Goal: Book appointment/travel/reservation

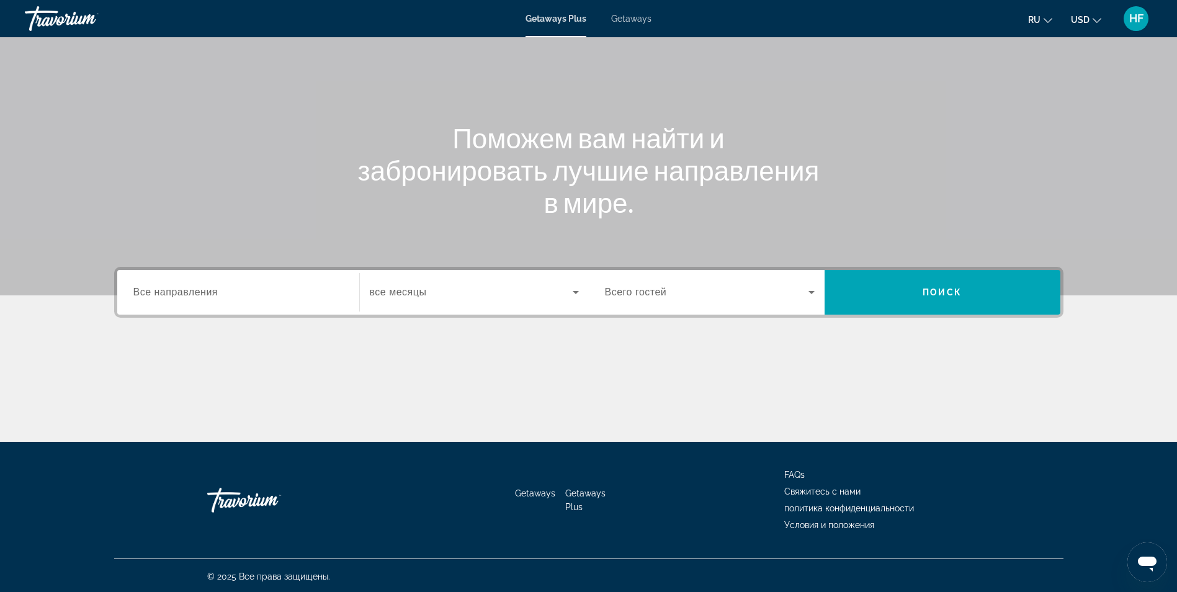
scroll to position [79, 0]
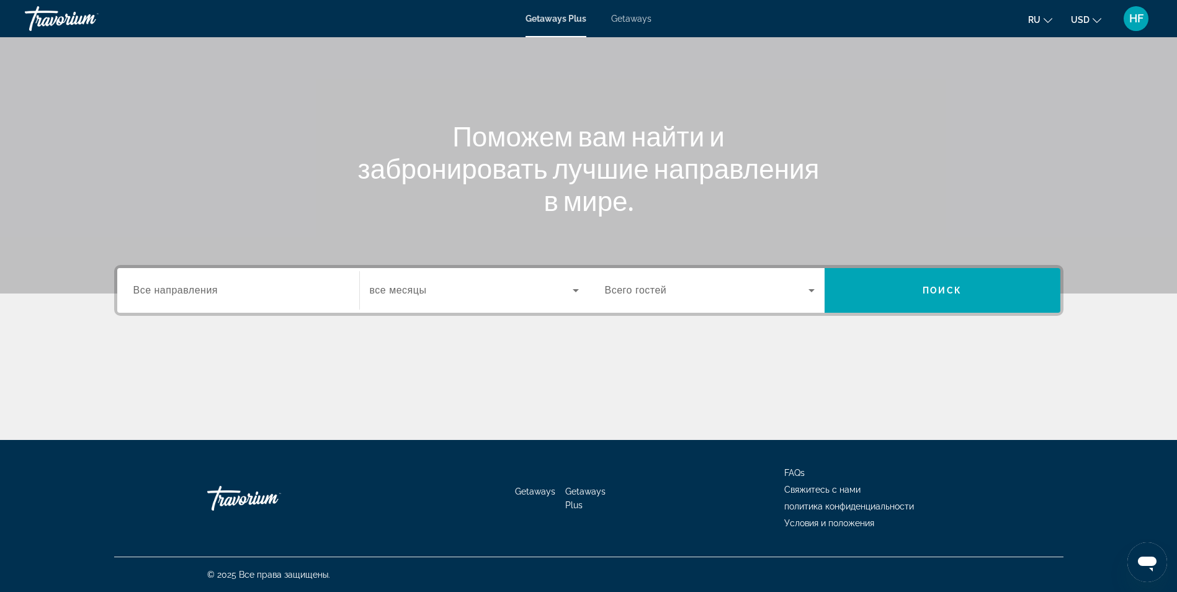
click at [192, 291] on span "Все направления" at bounding box center [175, 290] width 85 height 11
click at [192, 291] on input "Destination Все направления" at bounding box center [238, 290] width 210 height 15
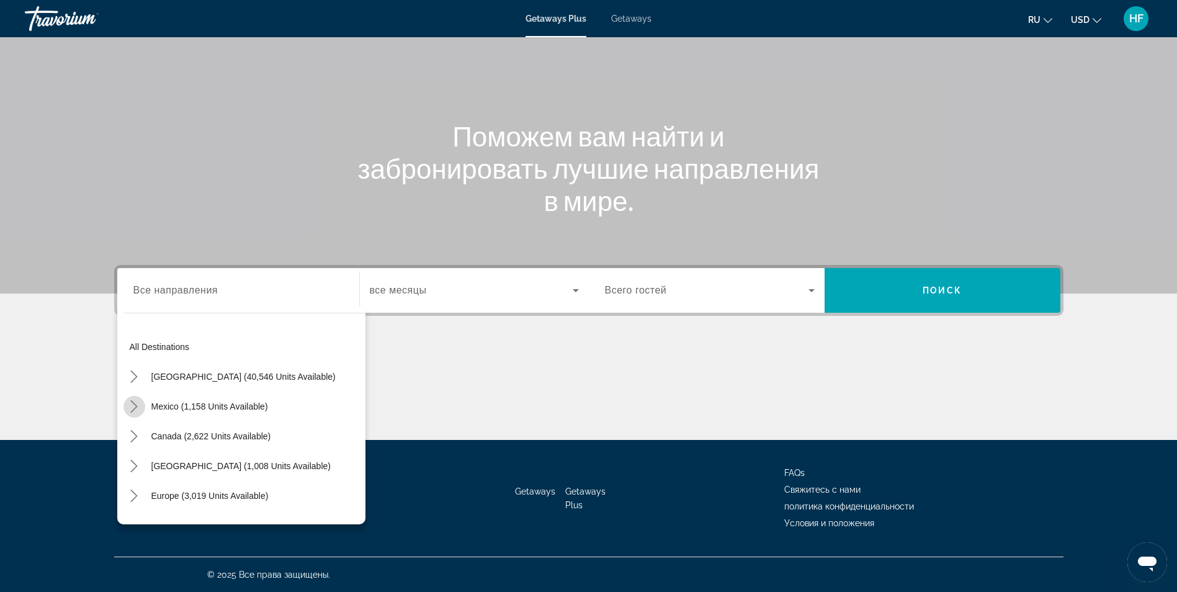
click at [138, 407] on icon "Toggle Mexico (1,158 units available) submenu" at bounding box center [134, 406] width 12 height 12
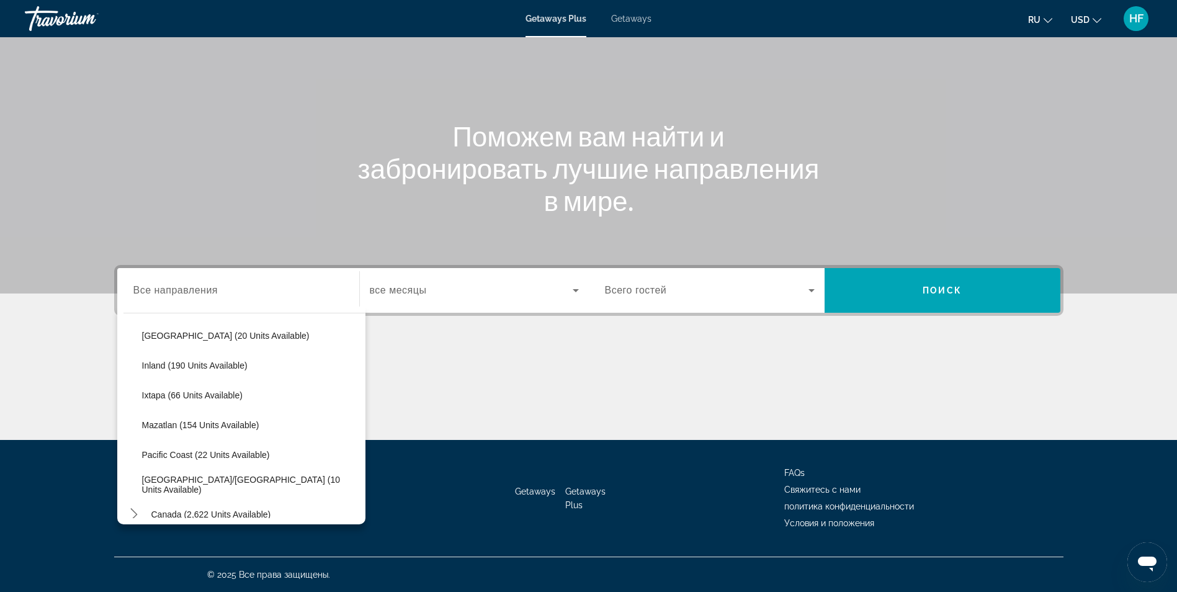
scroll to position [252, 0]
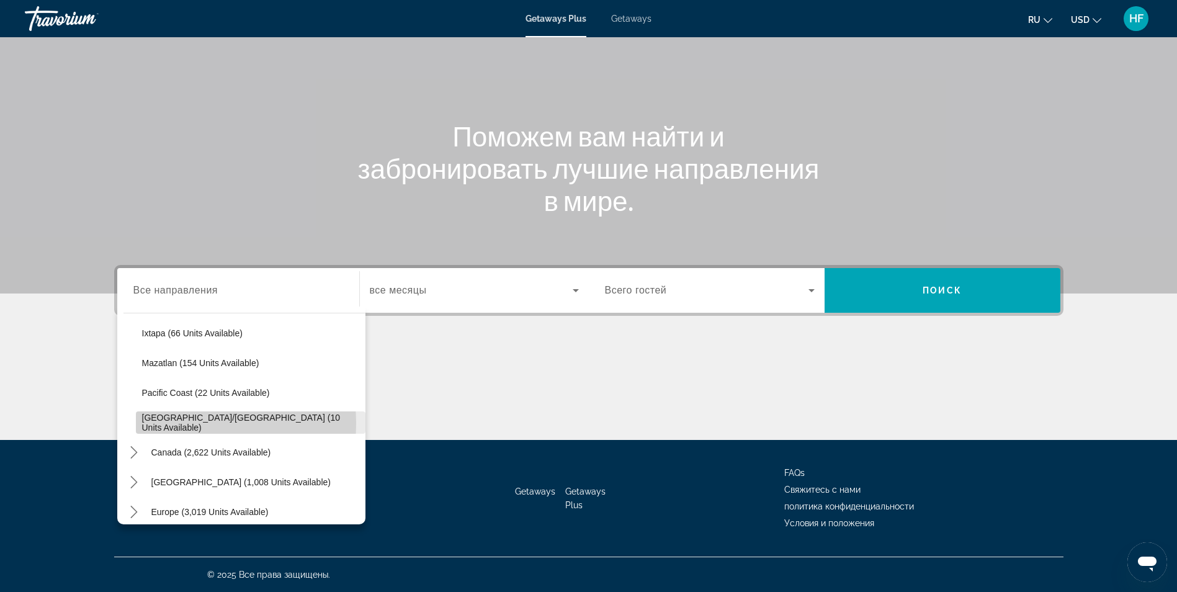
click at [169, 423] on span "Puerto Vallarta/Jalisco (10 units available)" at bounding box center [250, 423] width 217 height 20
type input "**********"
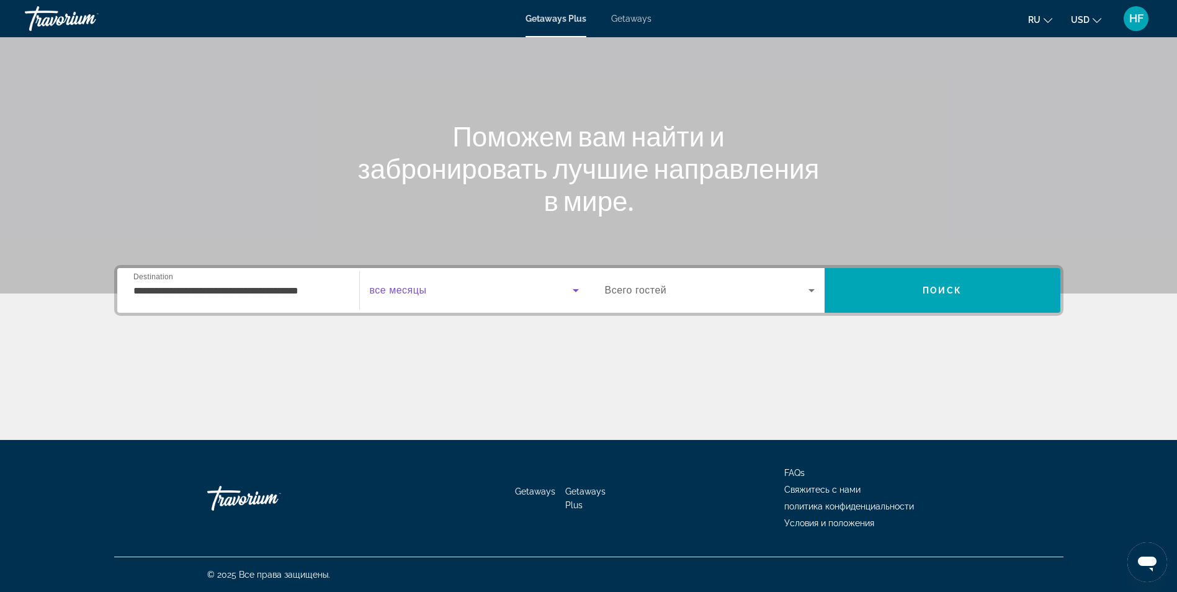
click at [462, 292] on span "Search widget" at bounding box center [471, 290] width 203 height 15
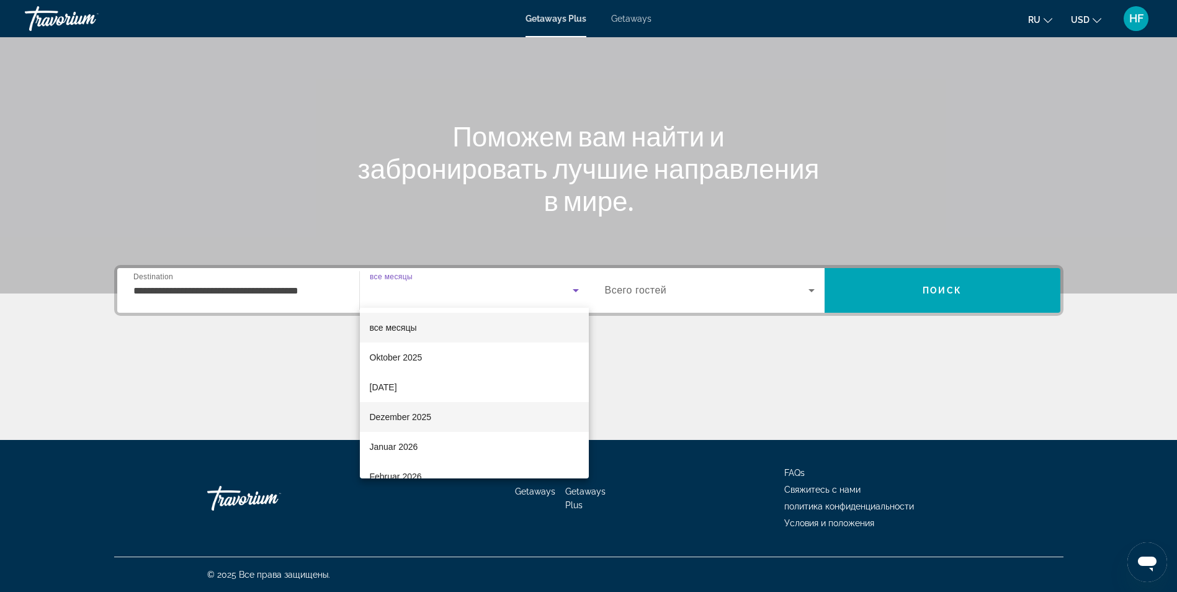
click at [409, 411] on span "Dezember 2025" at bounding box center [401, 416] width 62 height 15
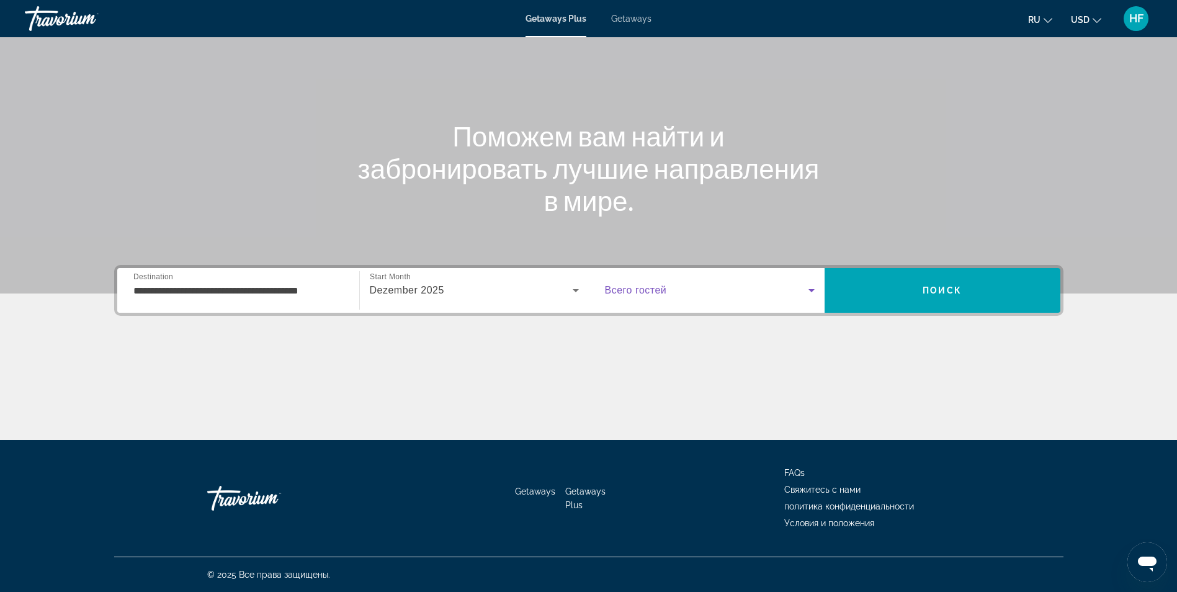
click at [667, 288] on span "Search widget" at bounding box center [706, 290] width 203 height 15
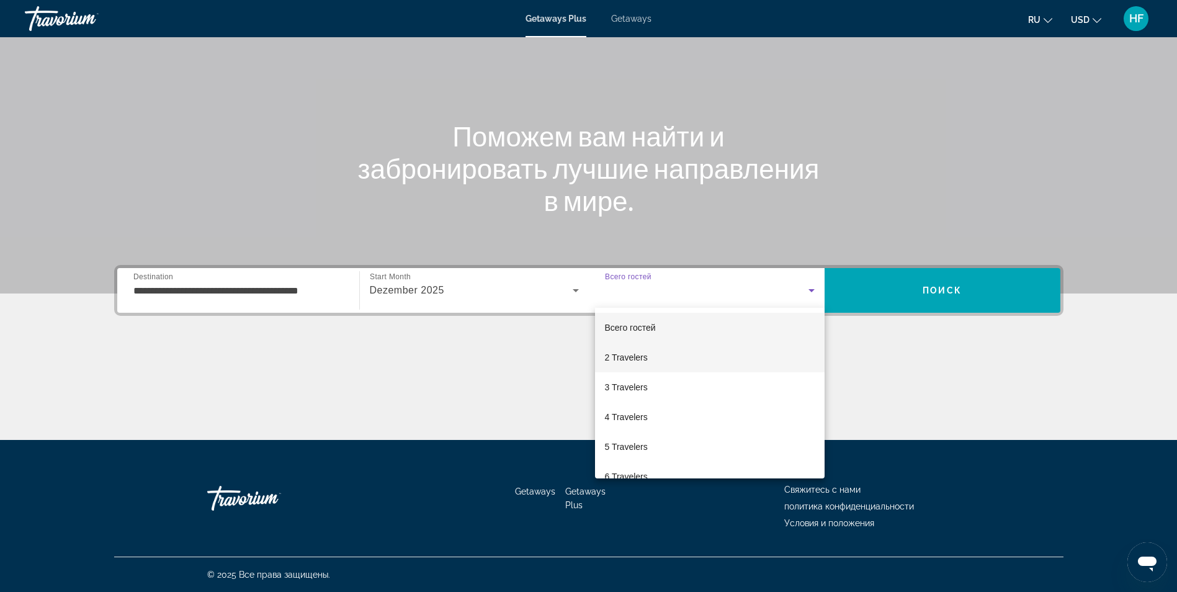
scroll to position [62, 0]
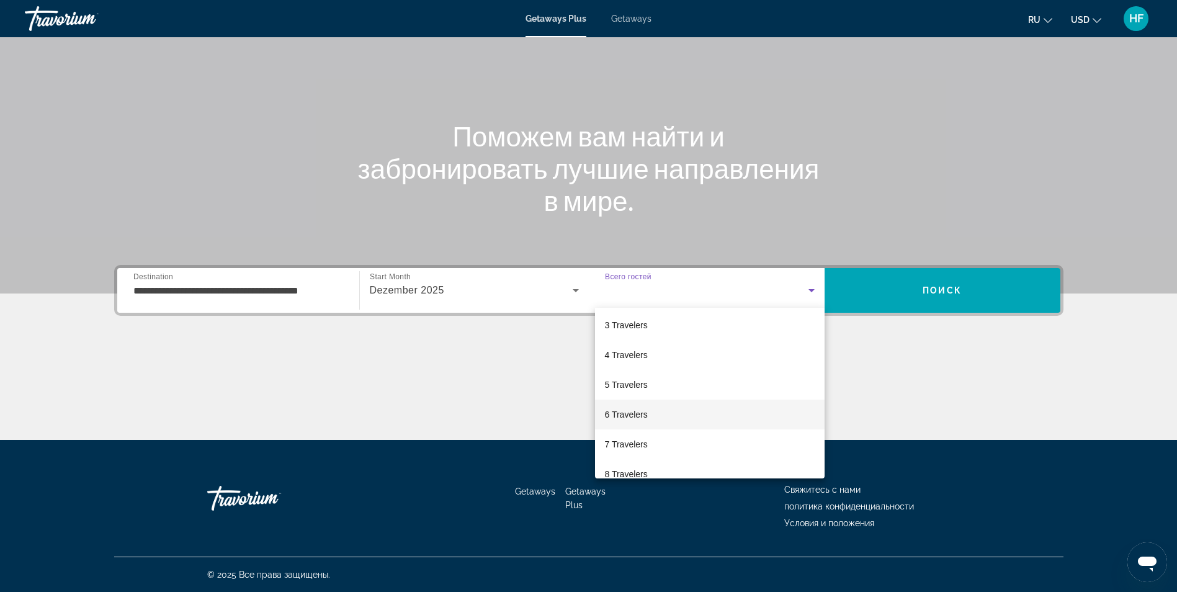
click at [652, 416] on mat-option "6 Travelers" at bounding box center [710, 414] width 230 height 30
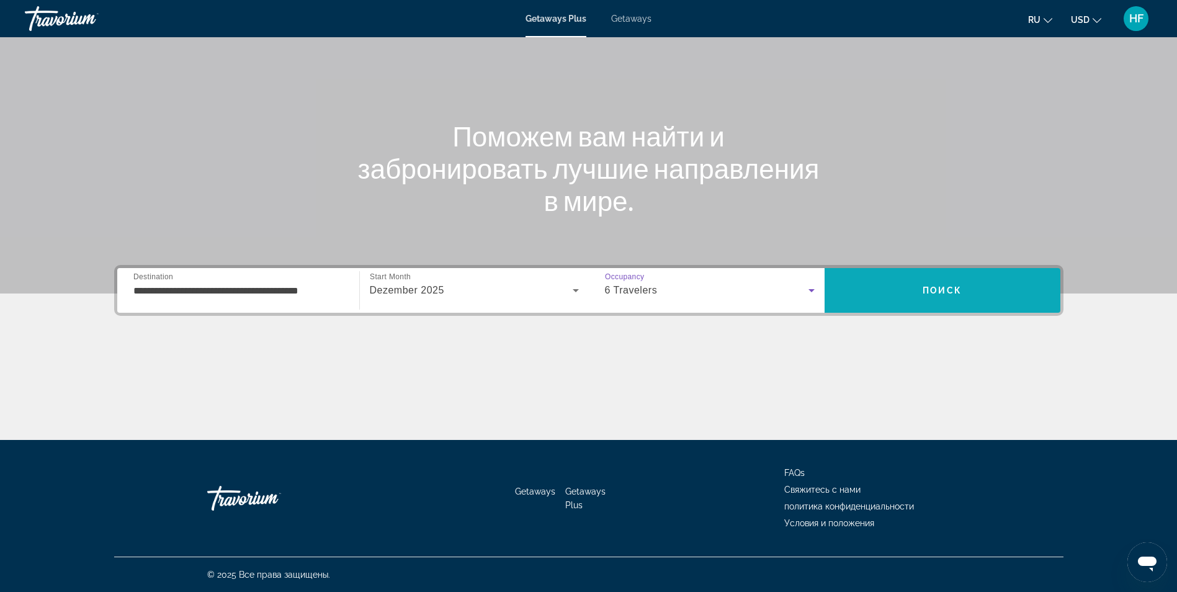
click at [939, 292] on span "Поиск" at bounding box center [941, 290] width 39 height 10
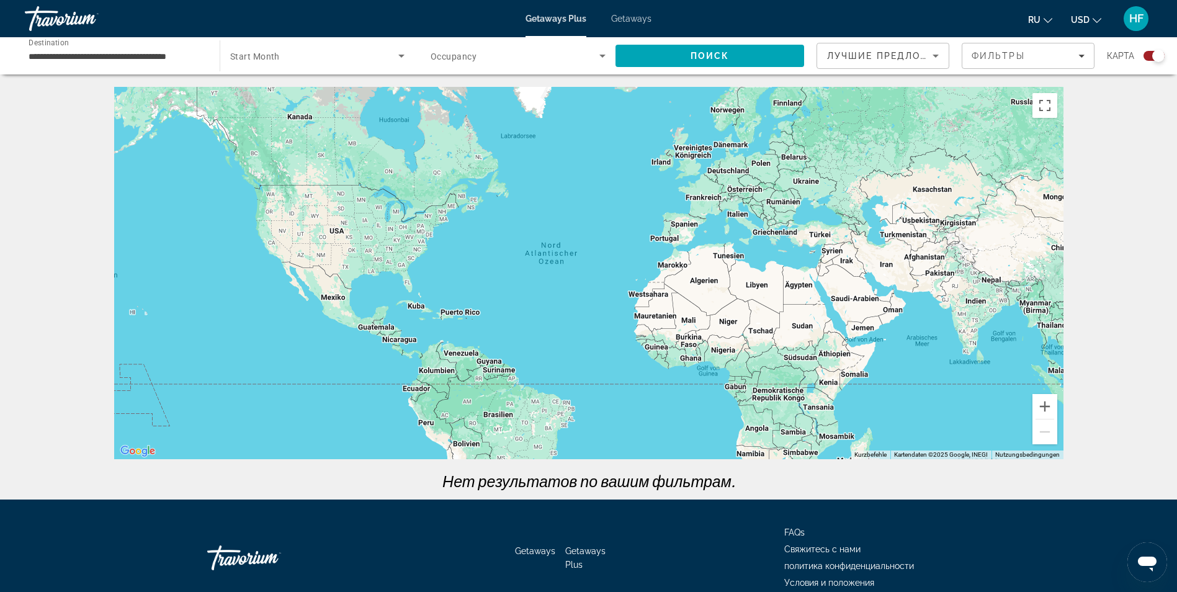
click at [466, 55] on span "Occupancy" at bounding box center [453, 56] width 46 height 10
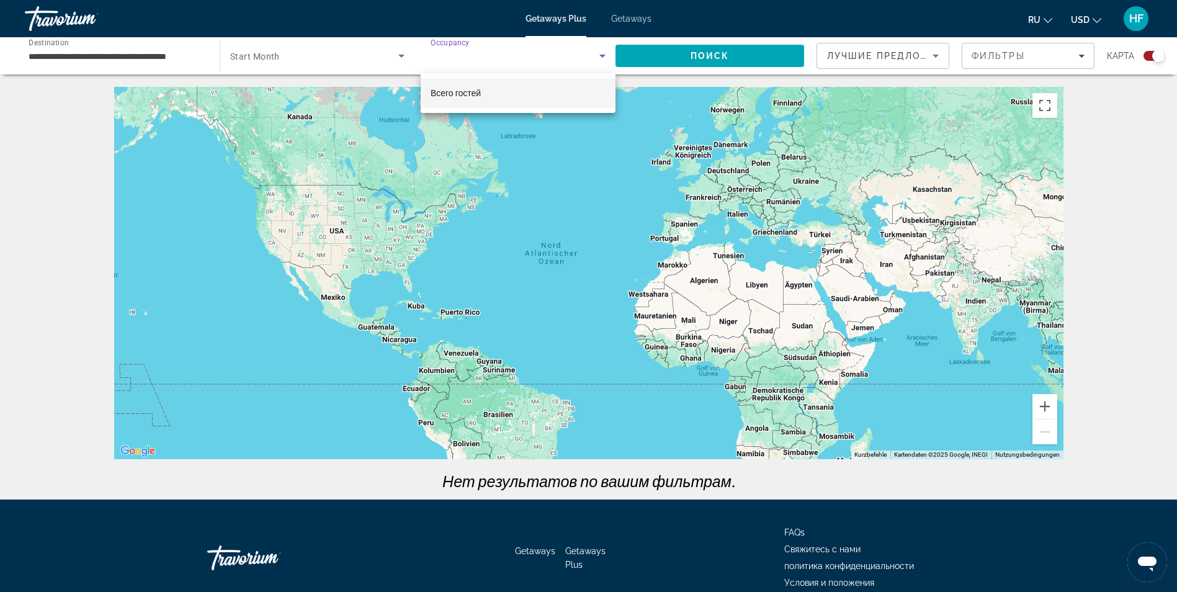
click at [455, 94] on span "Всего гостей" at bounding box center [455, 93] width 50 height 10
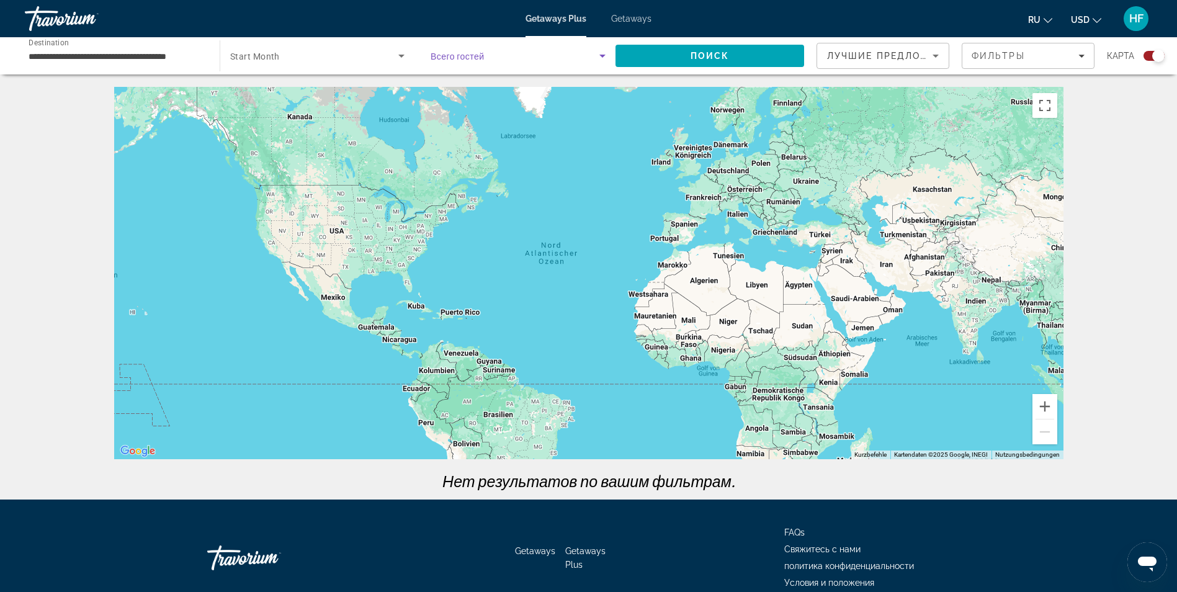
click at [599, 57] on icon "Search widget" at bounding box center [602, 55] width 15 height 15
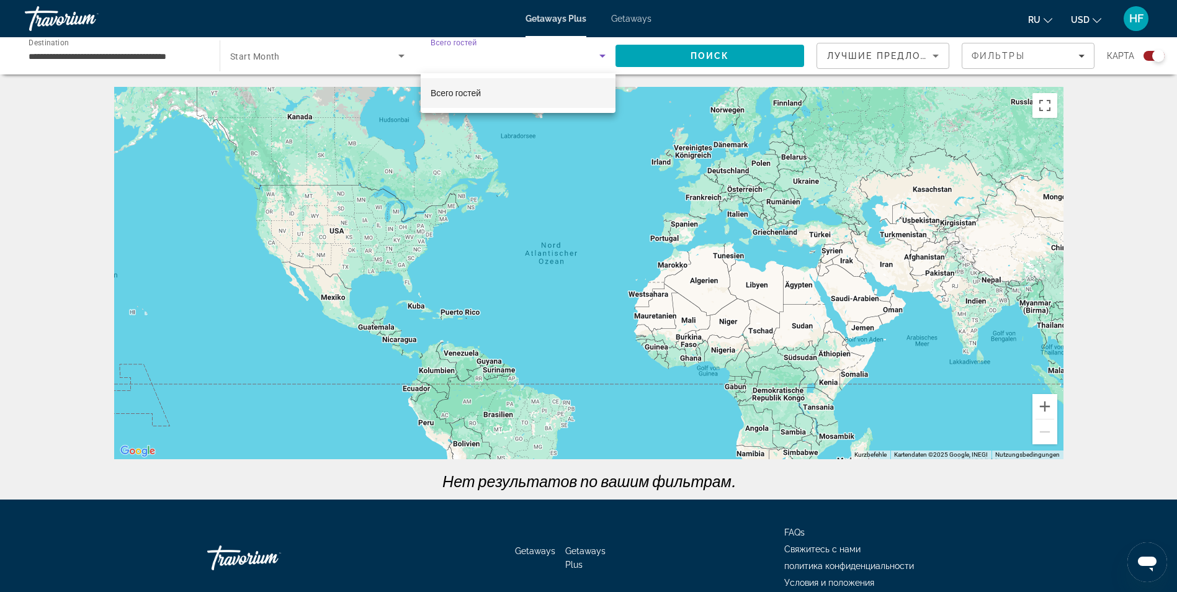
click at [301, 53] on div at bounding box center [588, 296] width 1177 height 592
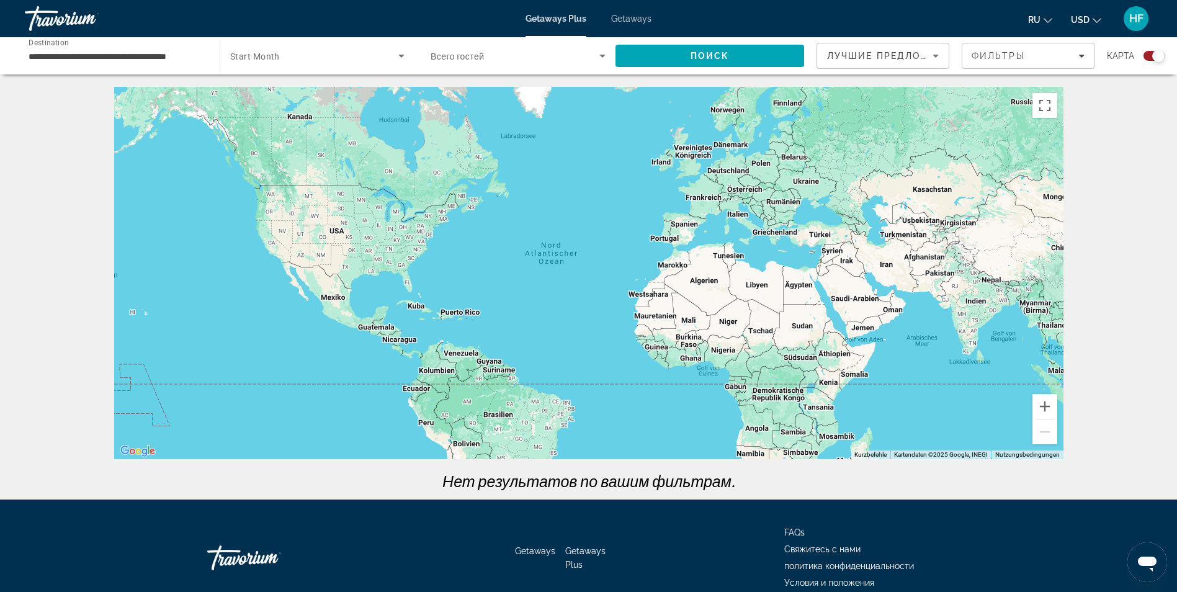
click at [271, 60] on span "Start Month" at bounding box center [255, 56] width 50 height 10
click at [269, 95] on span "все месяцы" at bounding box center [253, 93] width 47 height 10
click at [749, 53] on span "Search" at bounding box center [709, 56] width 189 height 30
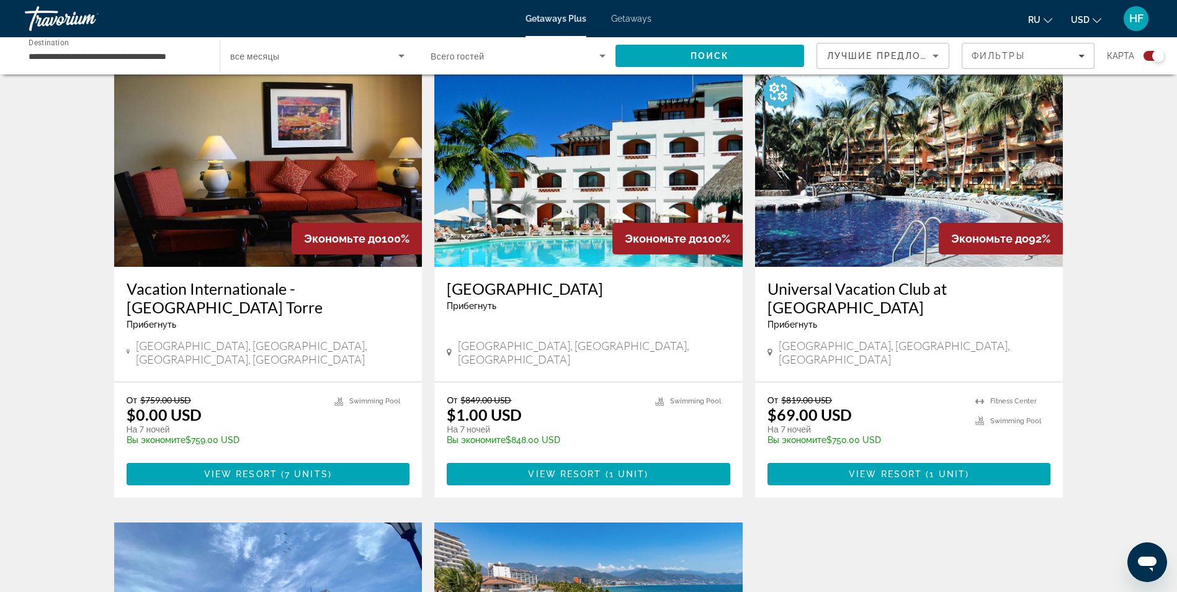
scroll to position [496, 0]
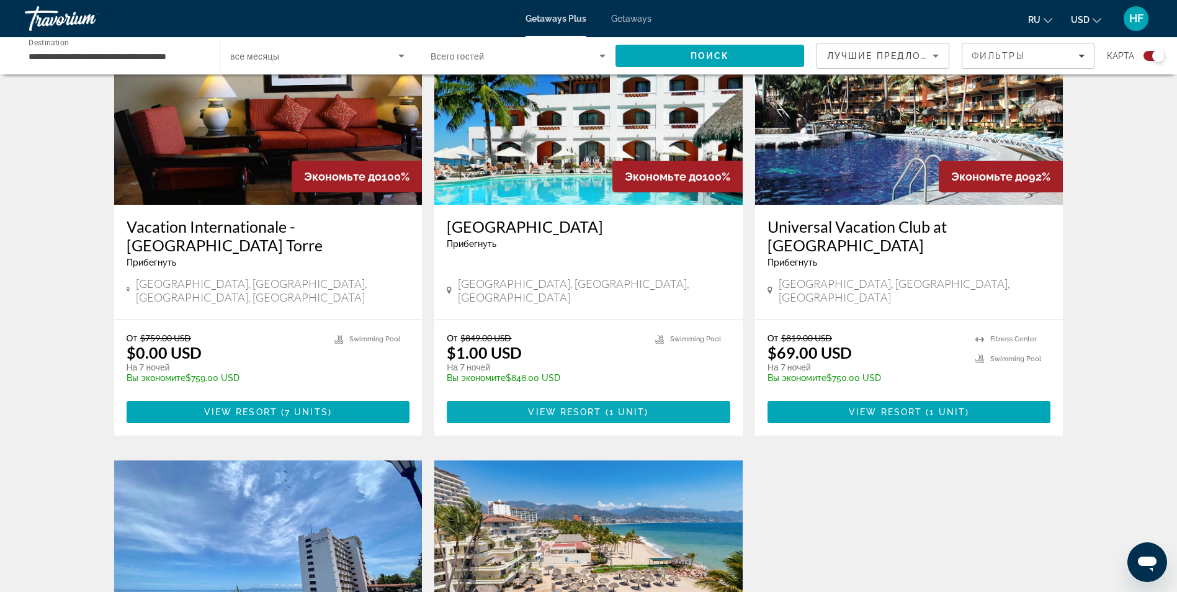
click at [592, 407] on span "View Resort" at bounding box center [564, 412] width 73 height 10
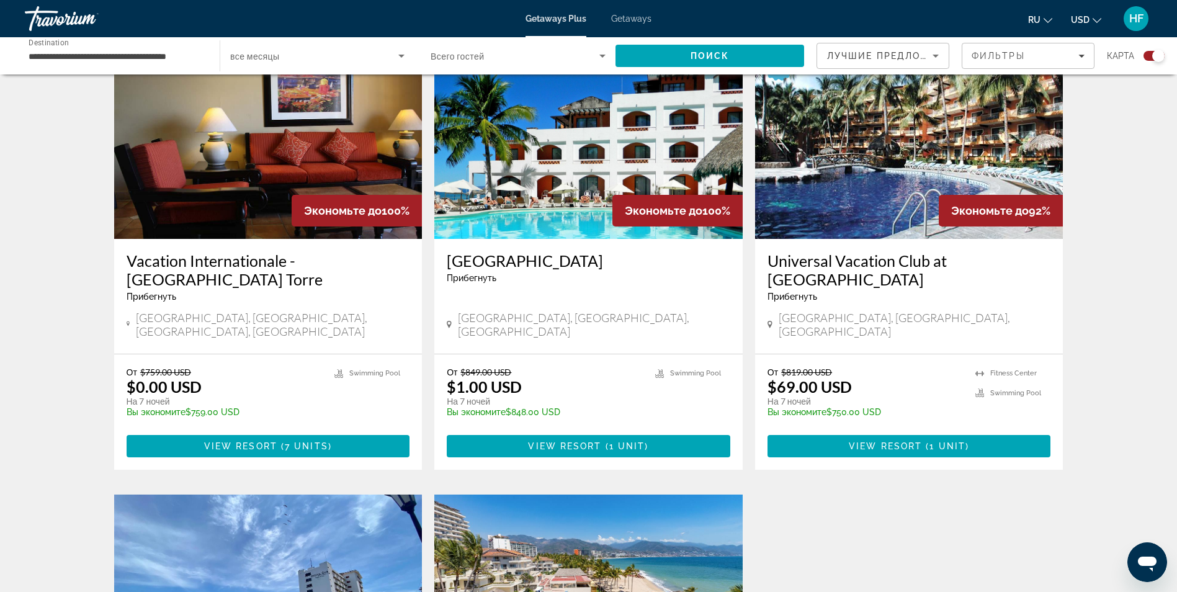
scroll to position [434, 0]
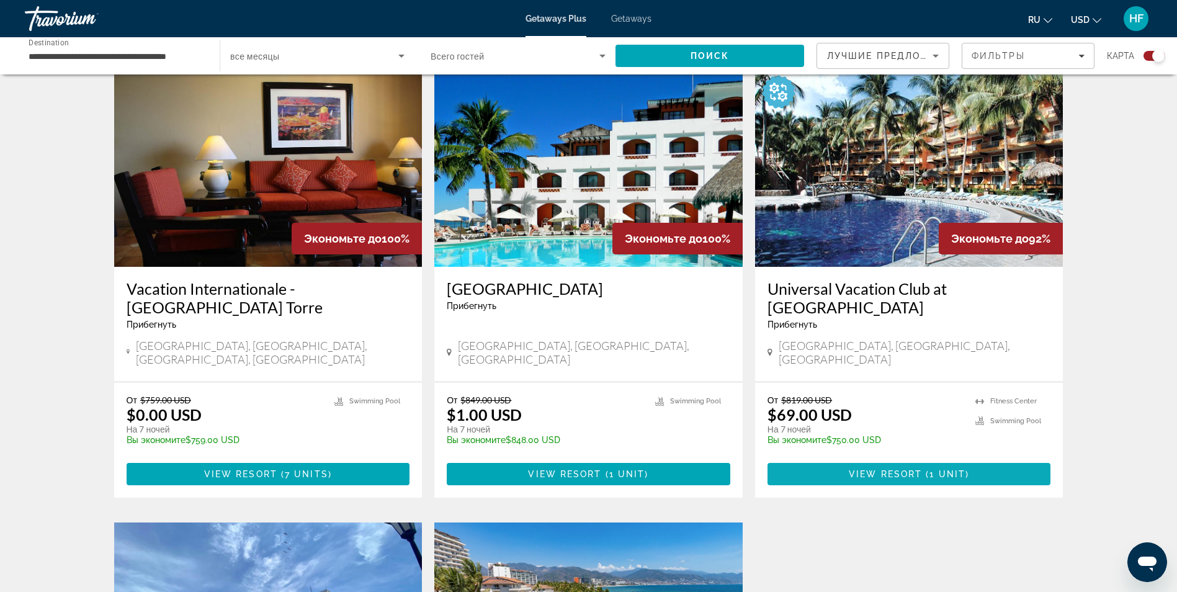
click at [880, 469] on span "View Resort" at bounding box center [885, 474] width 73 height 10
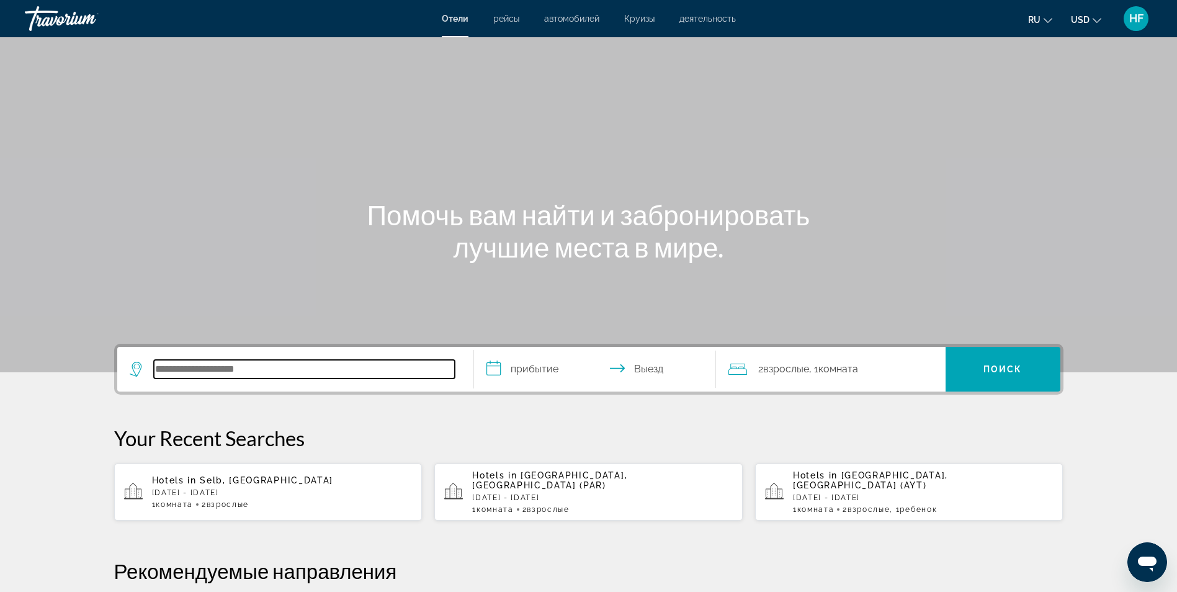
click at [179, 366] on input "Search hotel destination" at bounding box center [304, 369] width 301 height 19
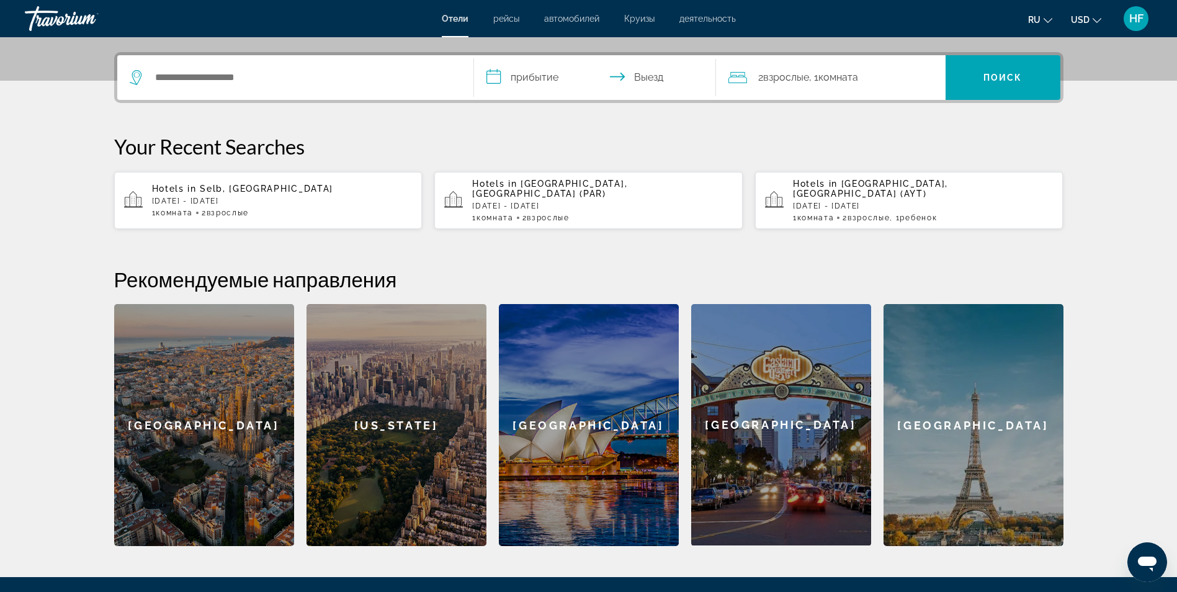
scroll to position [303, 0]
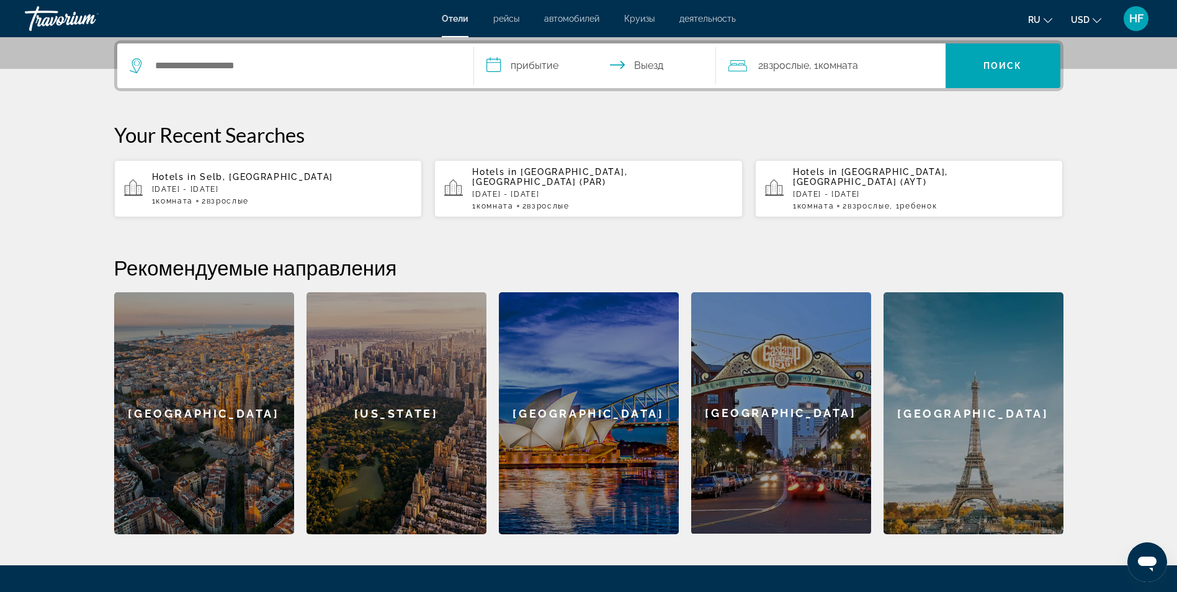
drag, startPoint x: 179, startPoint y: 366, endPoint x: 177, endPoint y: 55, distance: 311.4
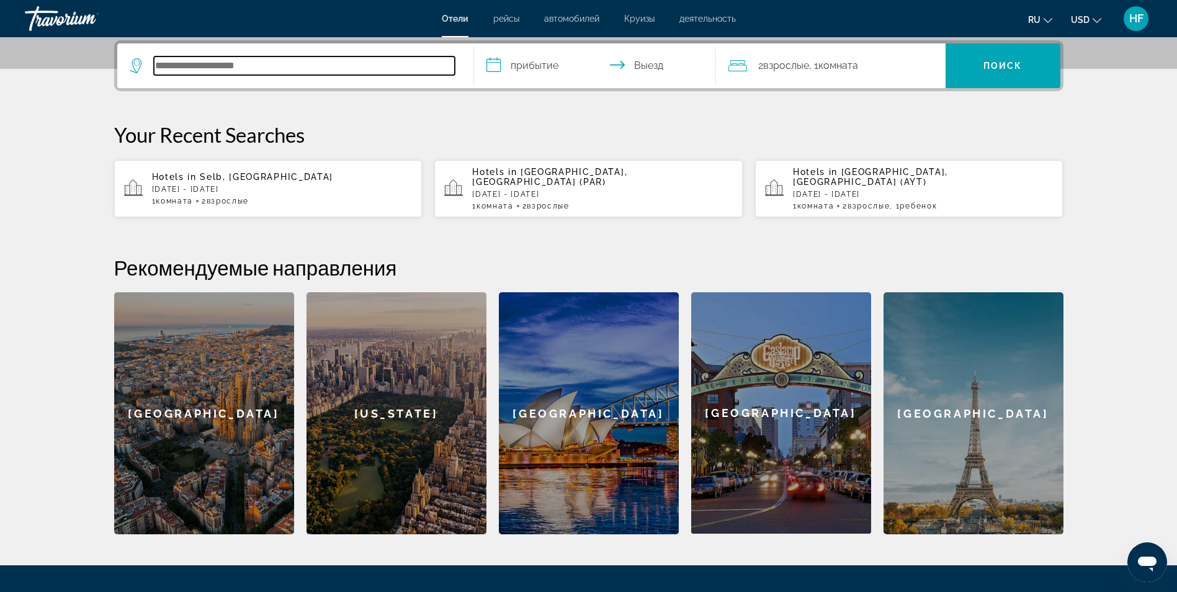
drag, startPoint x: 177, startPoint y: 55, endPoint x: 168, endPoint y: 65, distance: 13.2
click at [168, 65] on input "Search hotel destination" at bounding box center [304, 65] width 301 height 19
paste input "******"
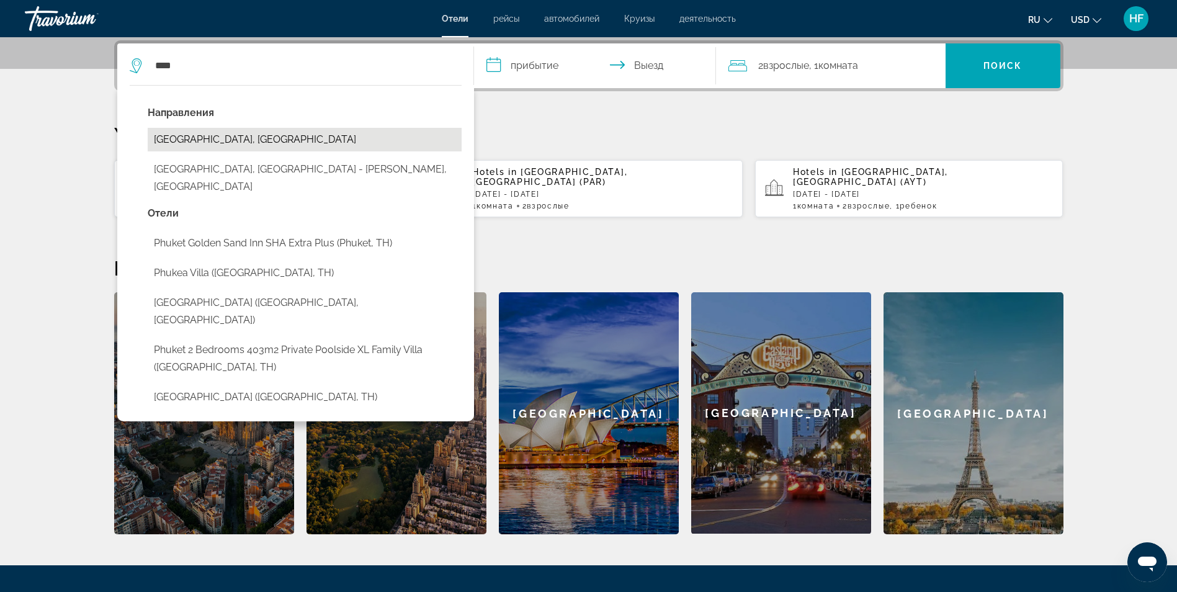
click at [234, 138] on button "Phuket Island, Thailand" at bounding box center [305, 140] width 314 height 24
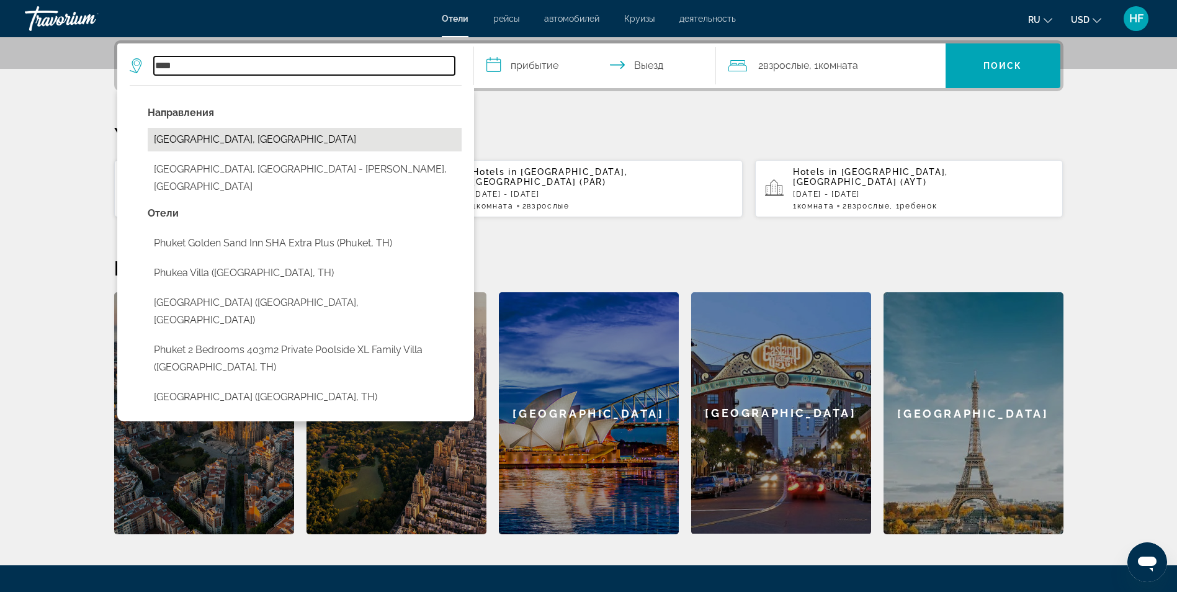
type input "**********"
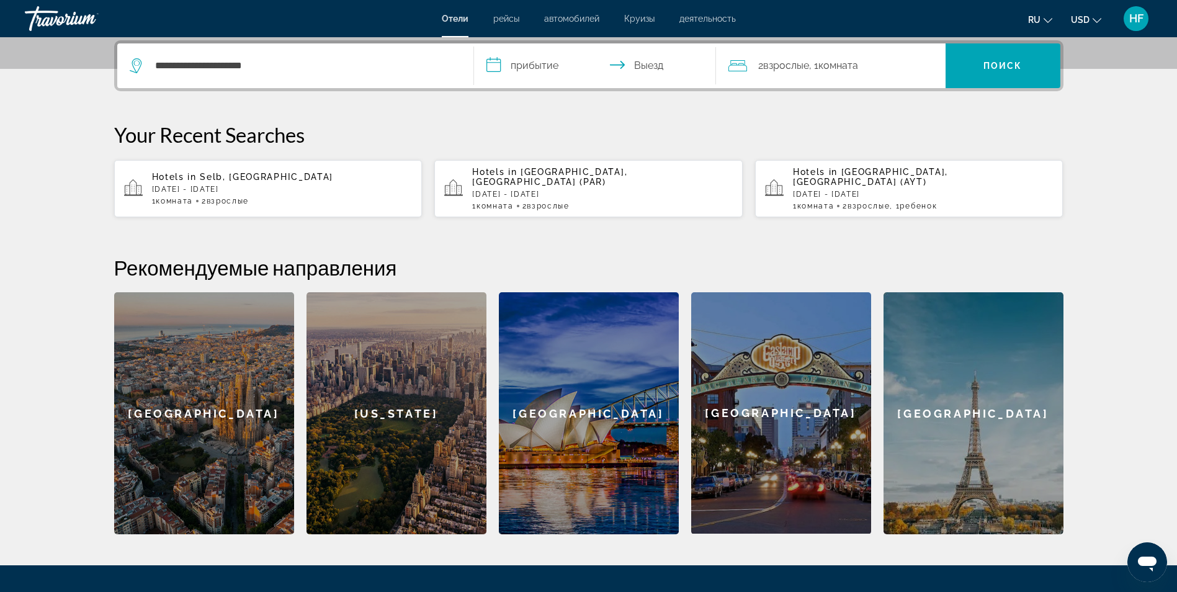
click at [545, 62] on input "**********" at bounding box center [597, 67] width 247 height 48
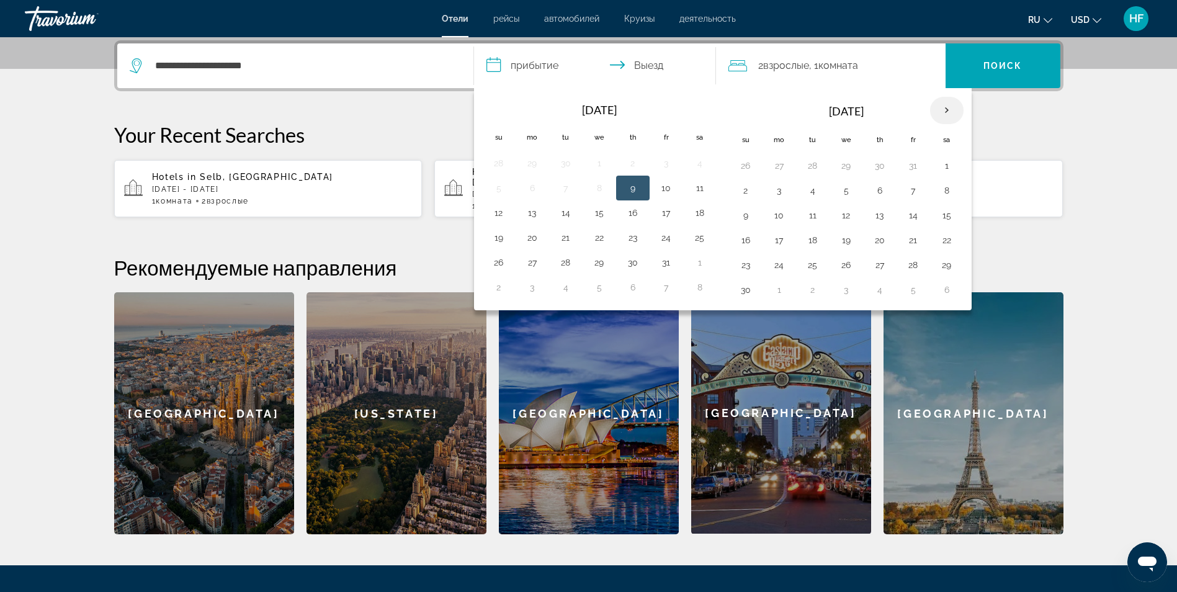
click at [947, 109] on th "Next month" at bounding box center [946, 110] width 33 height 27
click at [777, 213] on button "12" at bounding box center [779, 215] width 20 height 17
click at [813, 216] on button "13" at bounding box center [813, 215] width 20 height 17
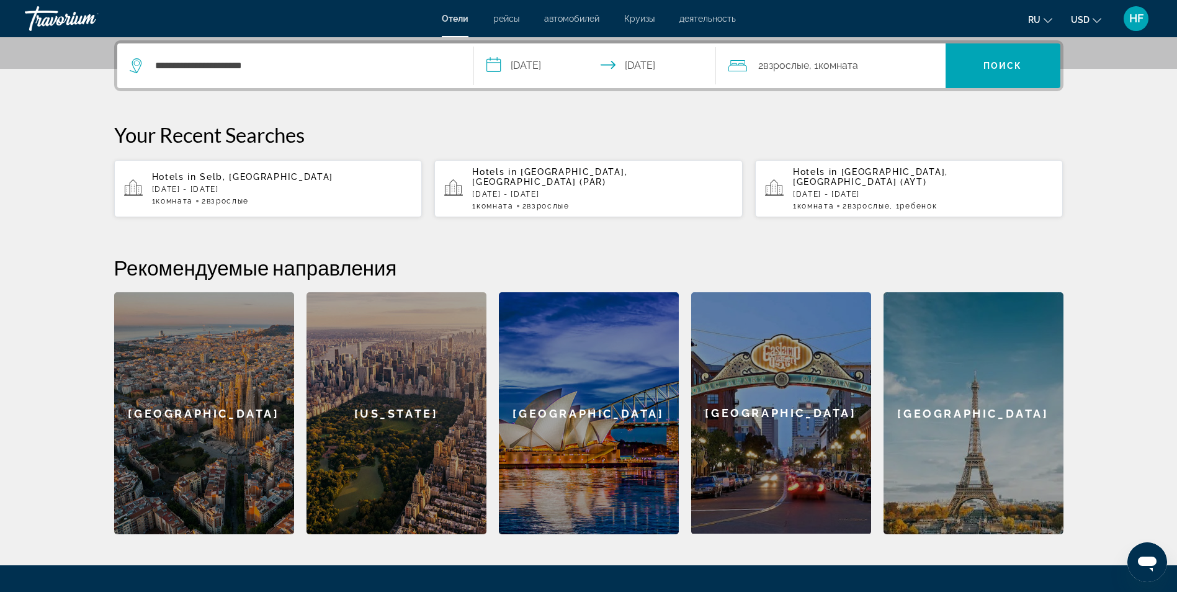
click at [581, 68] on input "**********" at bounding box center [597, 67] width 247 height 48
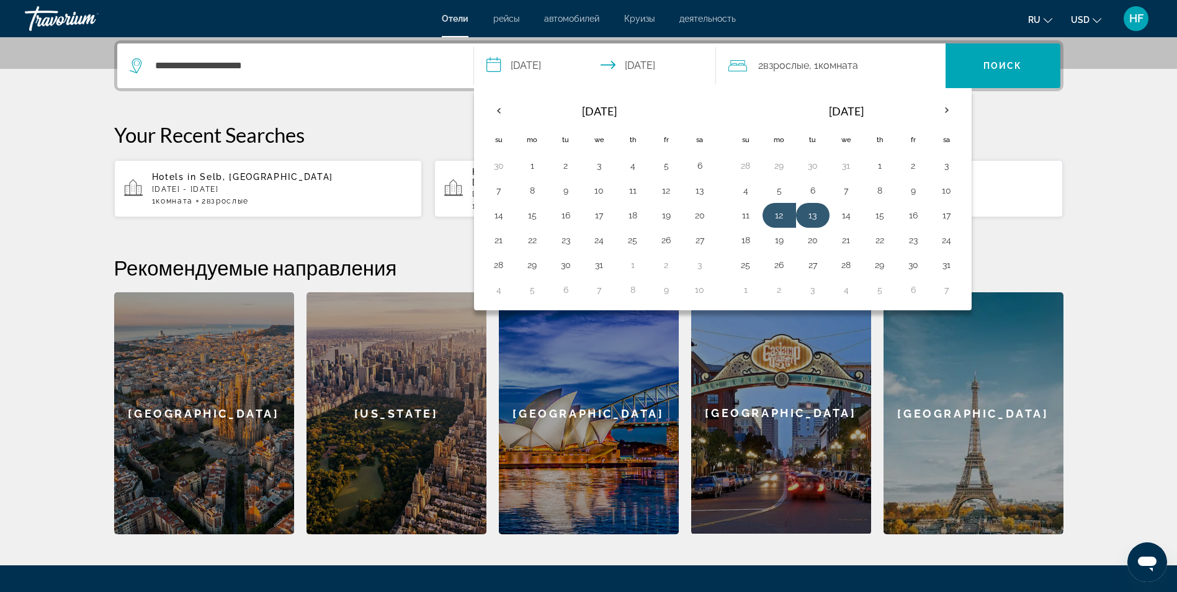
click at [818, 218] on button "13" at bounding box center [813, 215] width 20 height 17
click at [812, 241] on button "20" at bounding box center [813, 239] width 20 height 17
type input "**********"
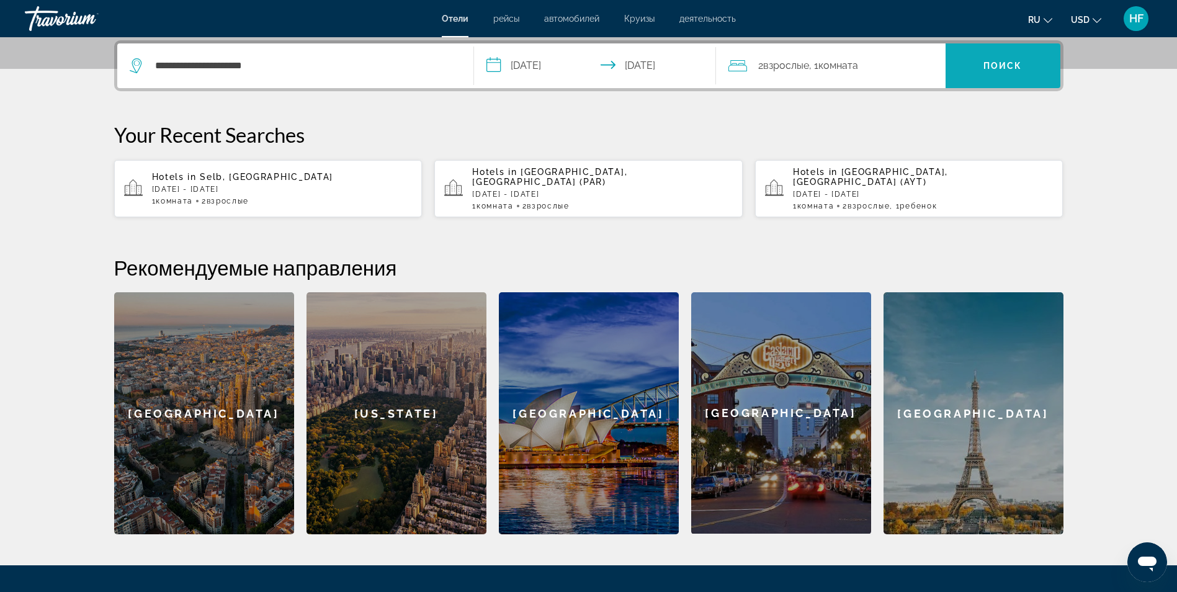
click at [988, 66] on span "Поиск" at bounding box center [1002, 66] width 39 height 10
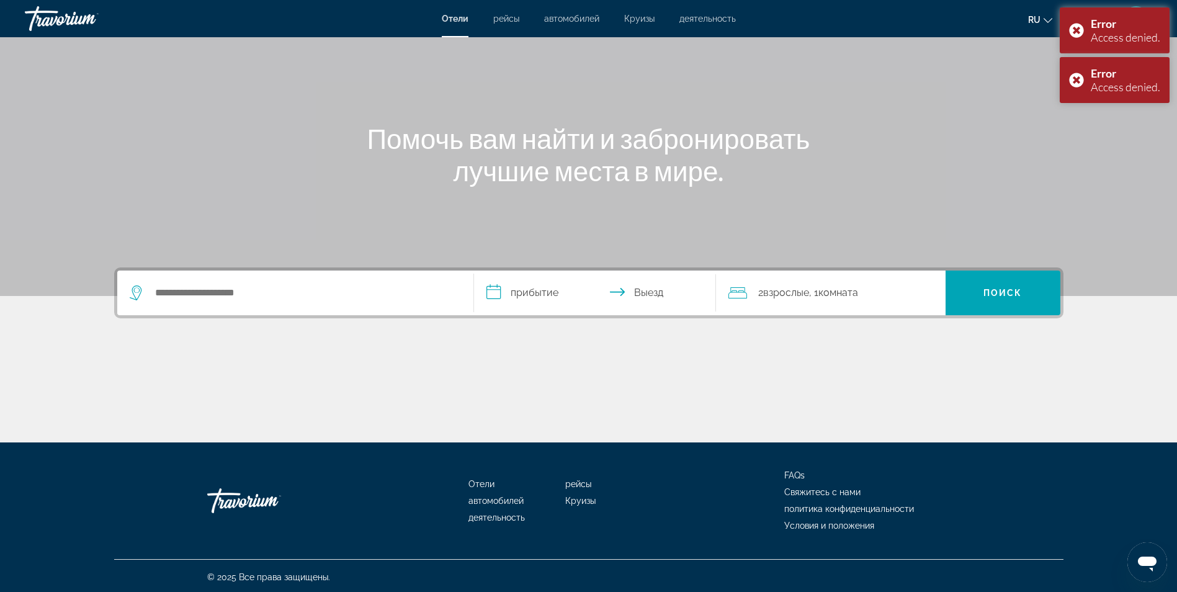
scroll to position [79, 0]
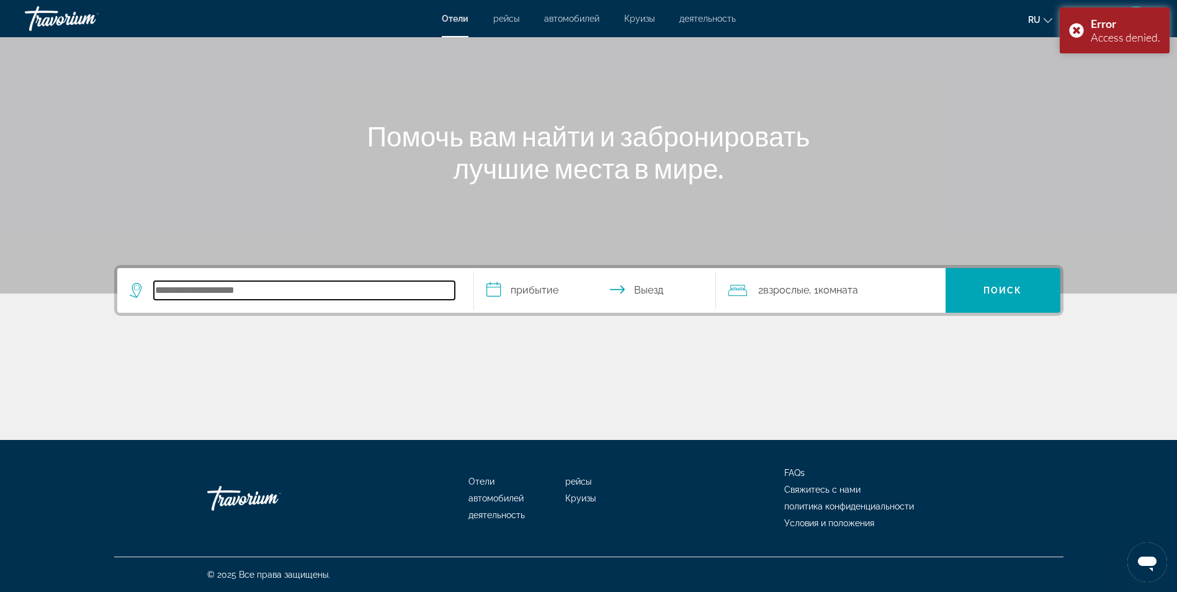
click at [210, 289] on input "Search hotel destination" at bounding box center [304, 290] width 301 height 19
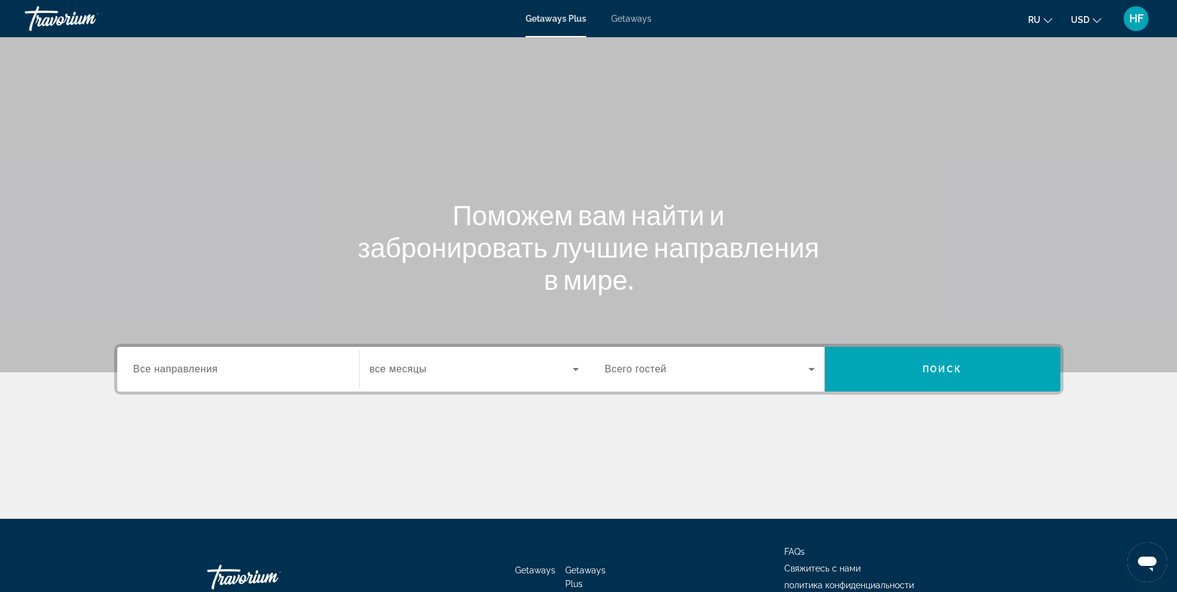
click at [182, 380] on div "Search widget" at bounding box center [238, 369] width 210 height 35
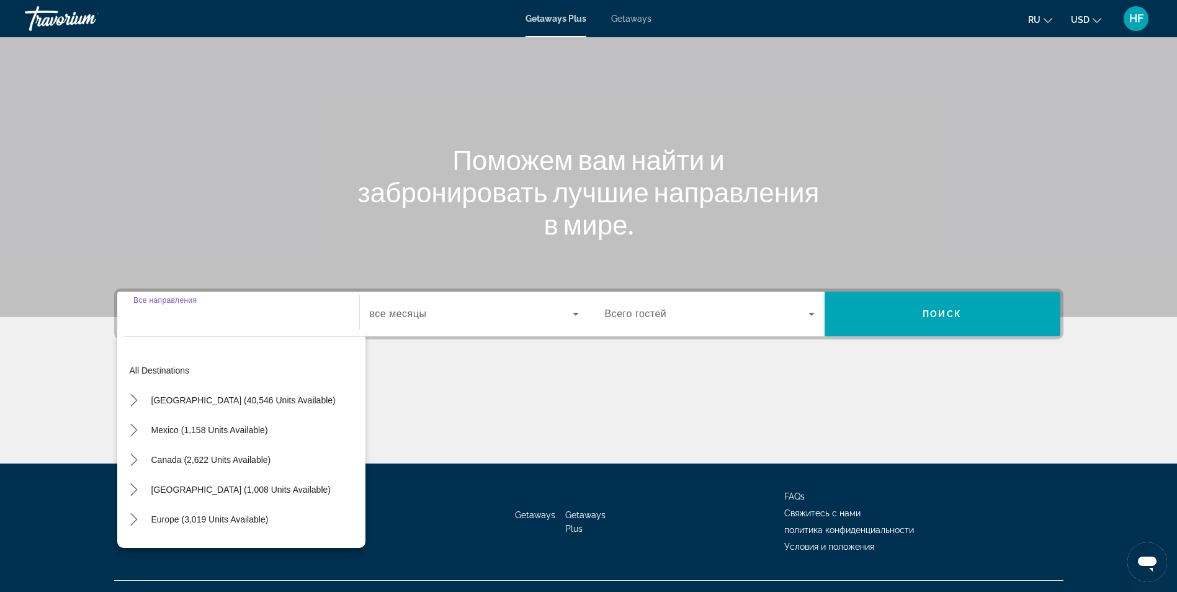
scroll to position [79, 0]
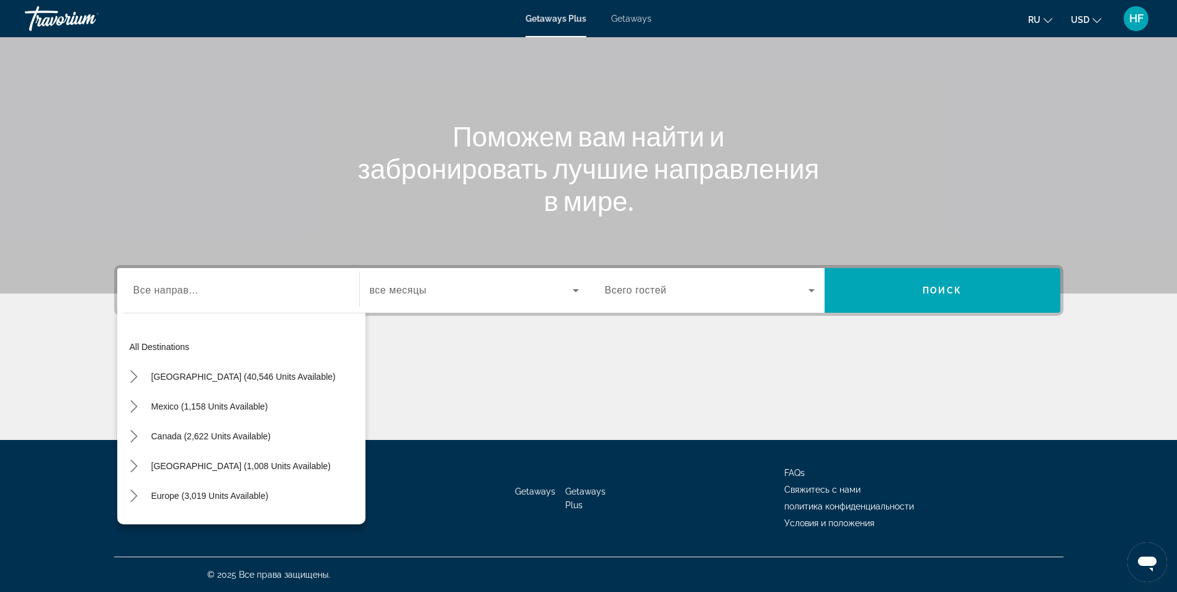
drag, startPoint x: 146, startPoint y: 293, endPoint x: 134, endPoint y: 298, distance: 13.6
click at [134, 298] on div "Search widget" at bounding box center [238, 290] width 210 height 35
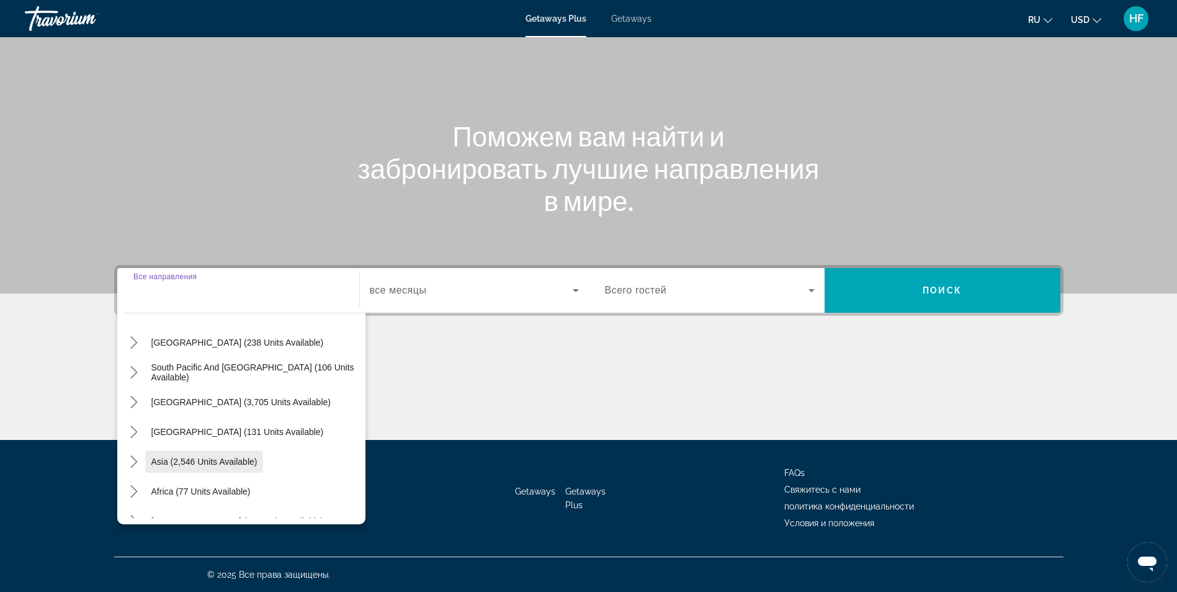
scroll to position [201, 0]
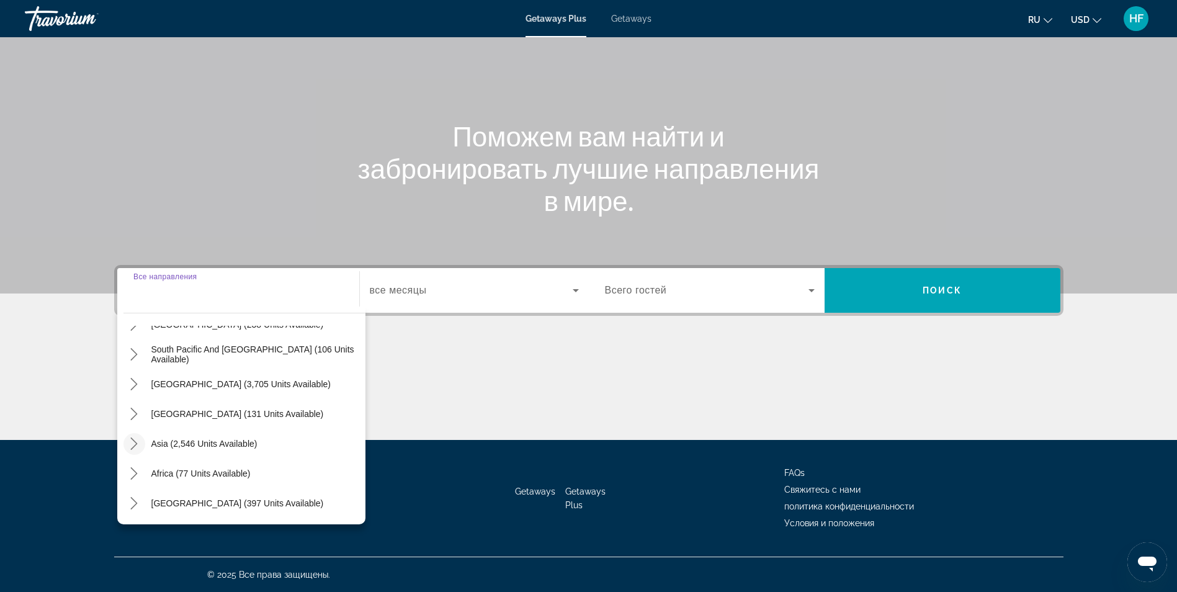
click at [135, 444] on icon "Toggle Asia (2,546 units available) submenu" at bounding box center [134, 443] width 12 height 12
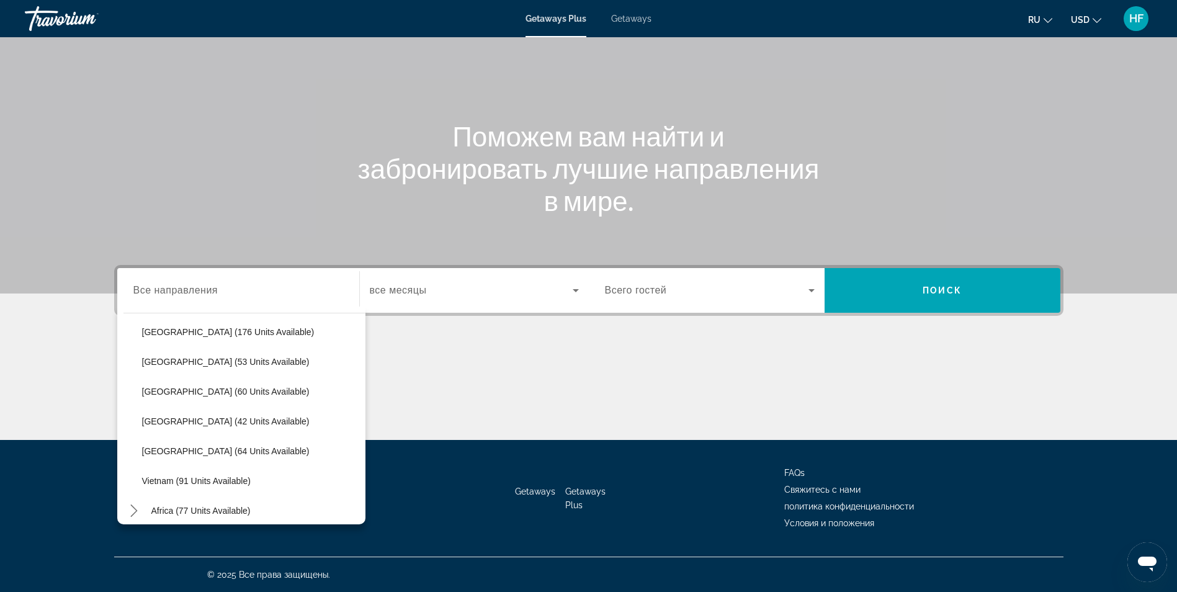
scroll to position [490, 0]
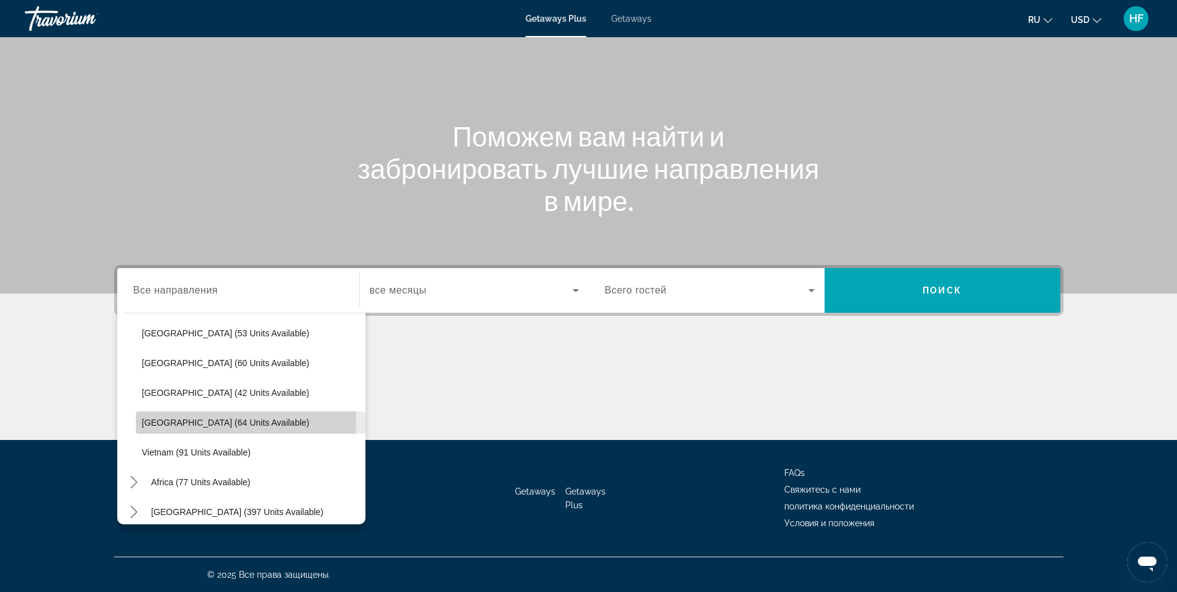
click at [166, 422] on span "Thailand (64 units available)" at bounding box center [225, 422] width 167 height 10
type input "**********"
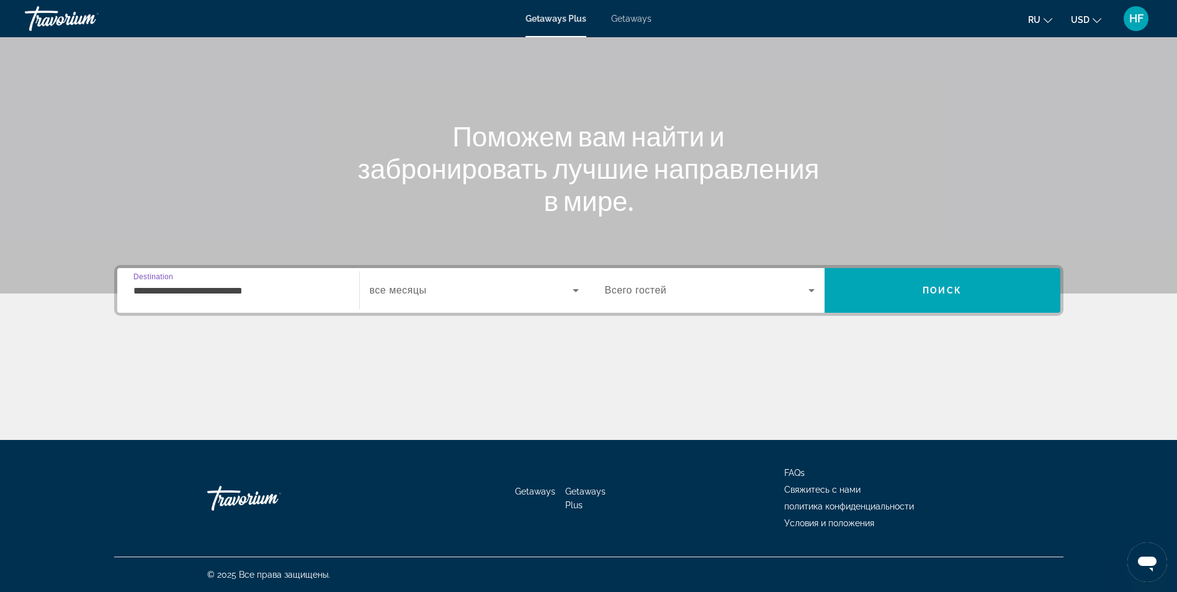
click at [423, 297] on span "Search widget" at bounding box center [471, 290] width 203 height 15
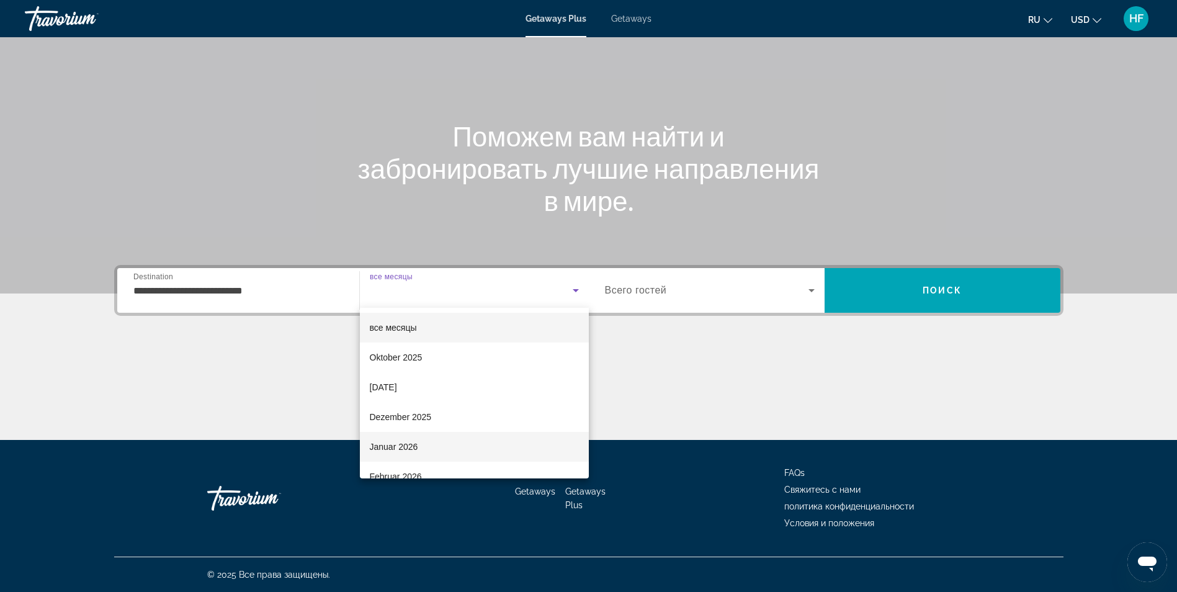
click at [407, 445] on span "Januar 2026" at bounding box center [394, 446] width 48 height 15
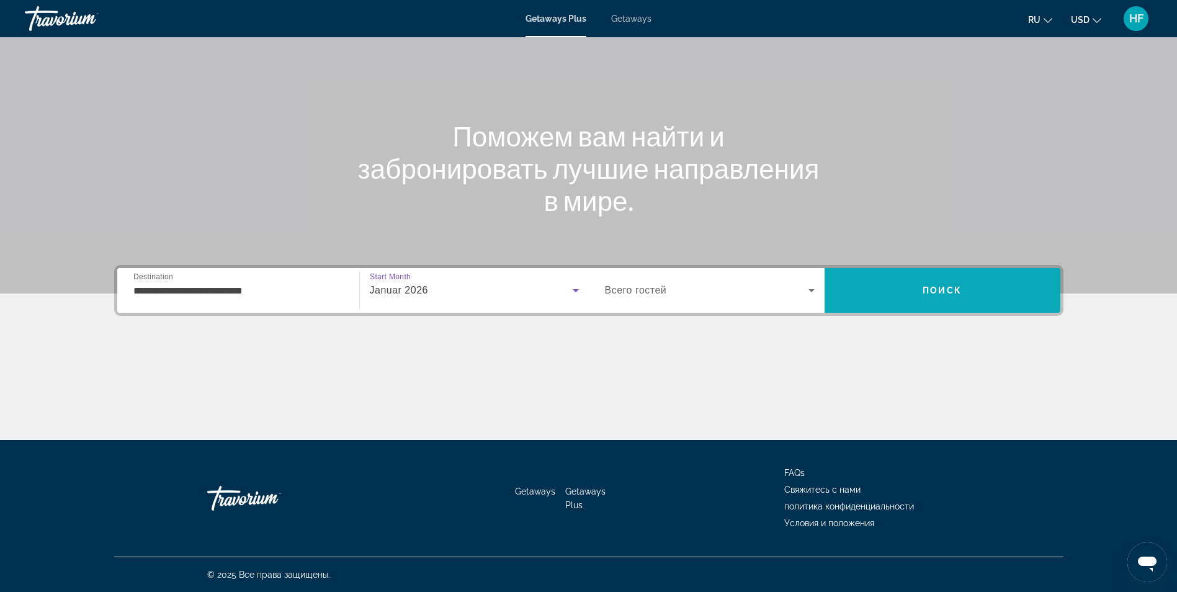
click at [930, 288] on span "Поиск" at bounding box center [941, 290] width 39 height 10
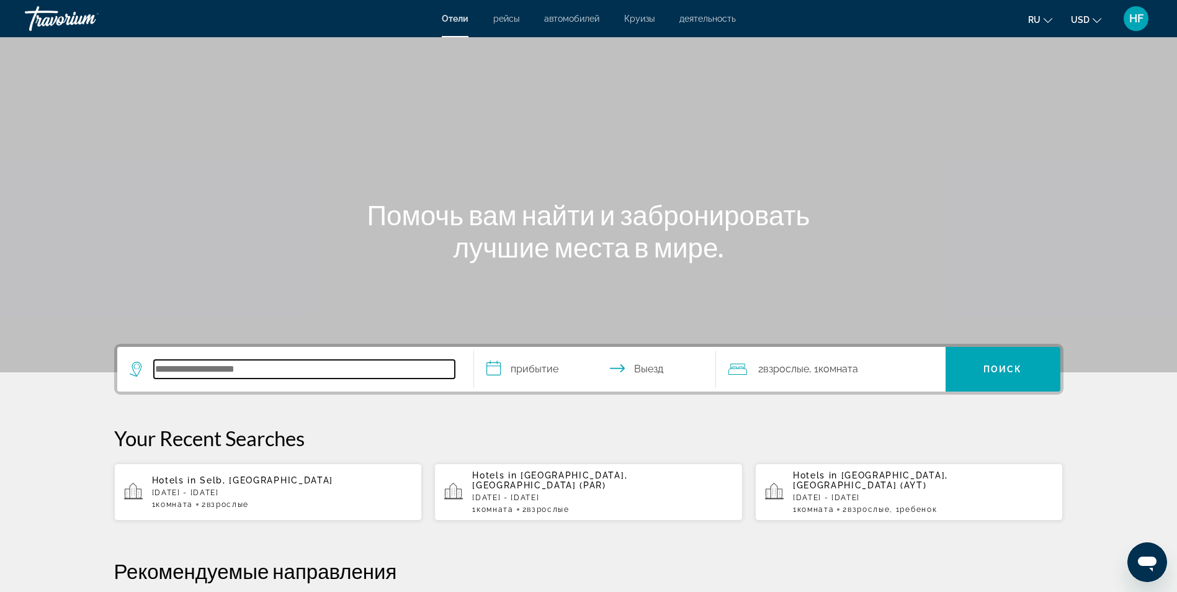
click at [191, 367] on input "Search hotel destination" at bounding box center [304, 369] width 301 height 19
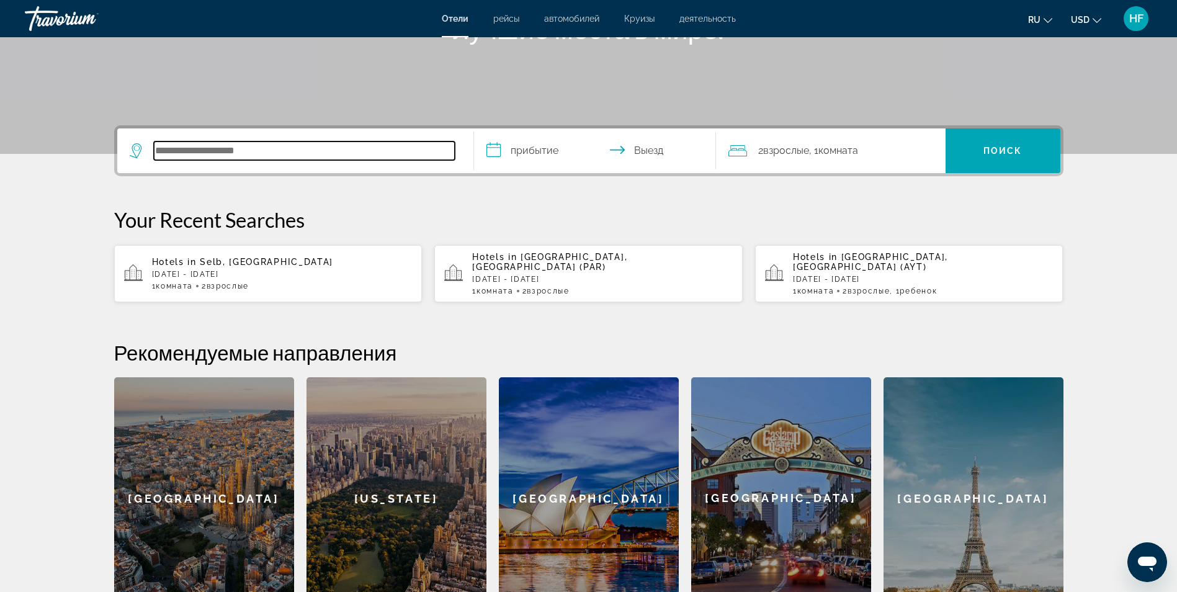
scroll to position [303, 0]
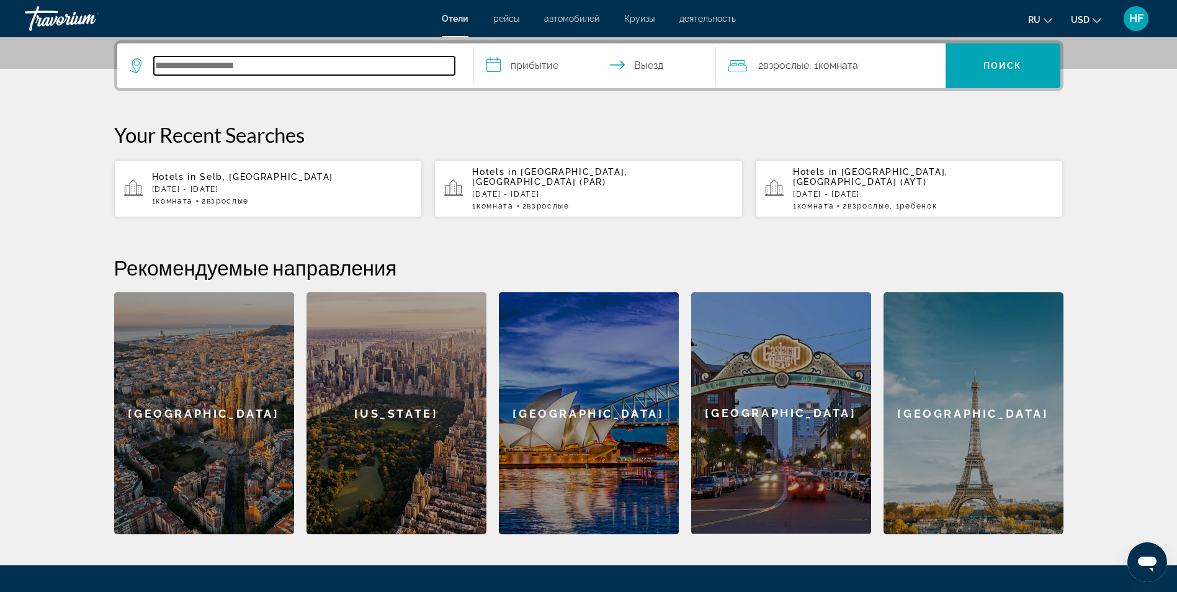
paste input "******"
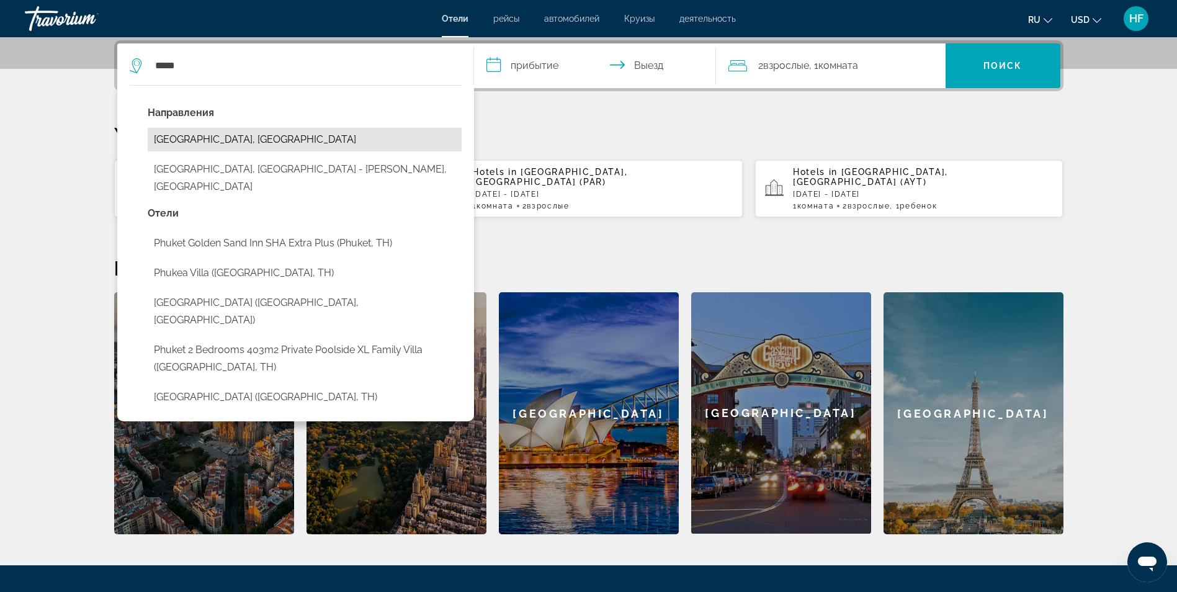
click at [223, 133] on button "[GEOGRAPHIC_DATA], [GEOGRAPHIC_DATA]" at bounding box center [305, 140] width 314 height 24
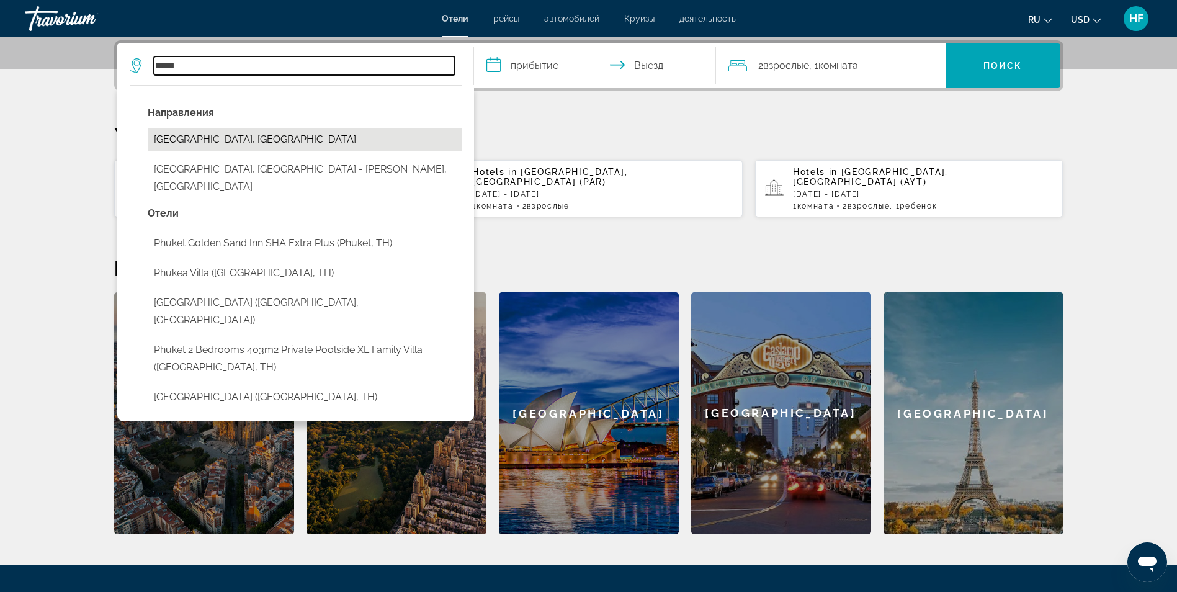
type input "**********"
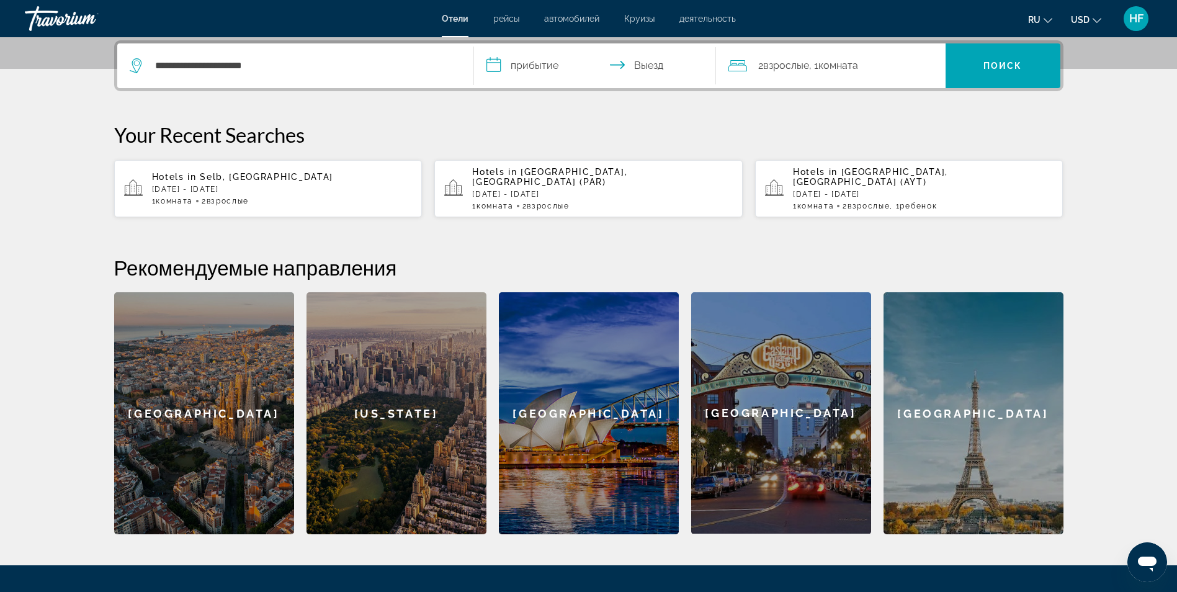
click at [547, 60] on input "**********" at bounding box center [597, 67] width 247 height 48
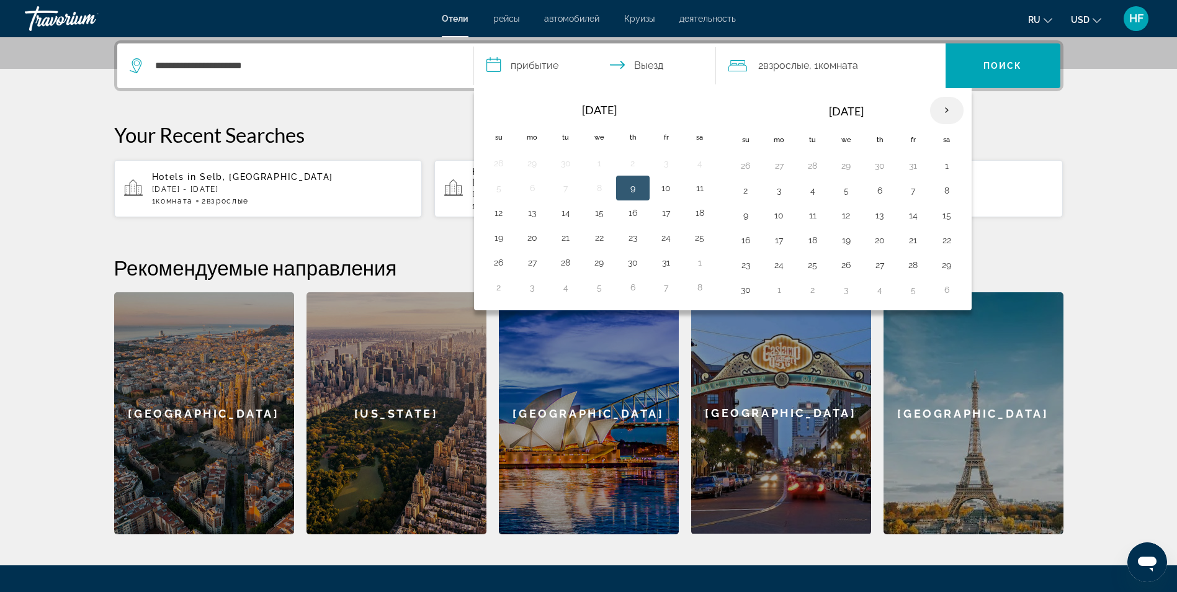
click at [945, 105] on th "Next month" at bounding box center [946, 110] width 33 height 27
click at [819, 218] on button "13" at bounding box center [813, 215] width 20 height 17
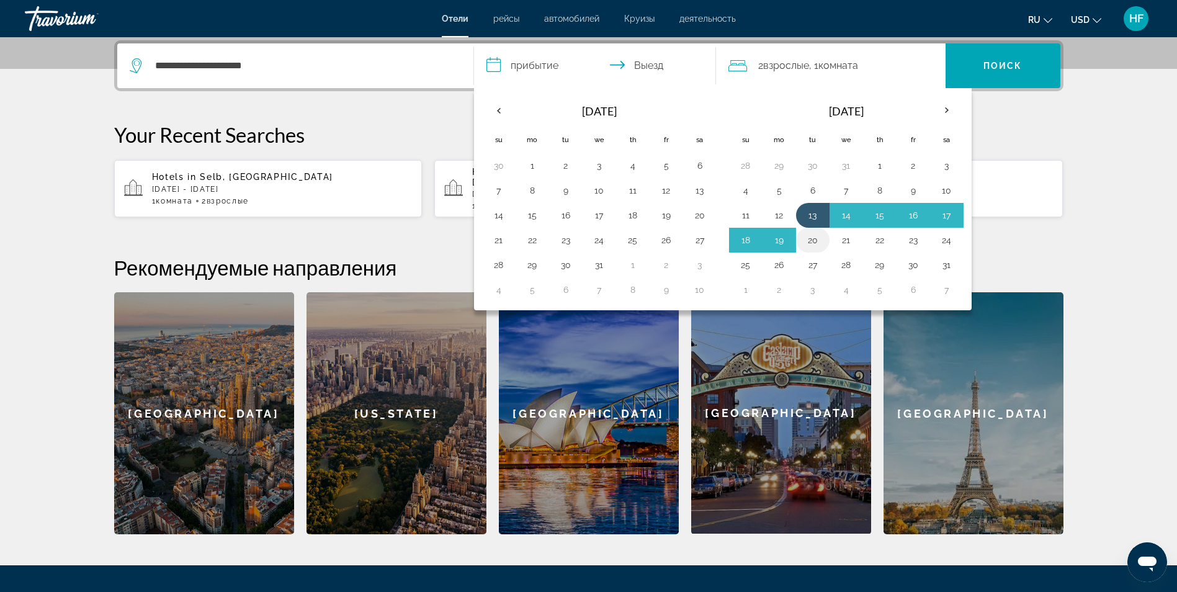
click at [815, 241] on button "20" at bounding box center [813, 239] width 20 height 17
type input "**********"
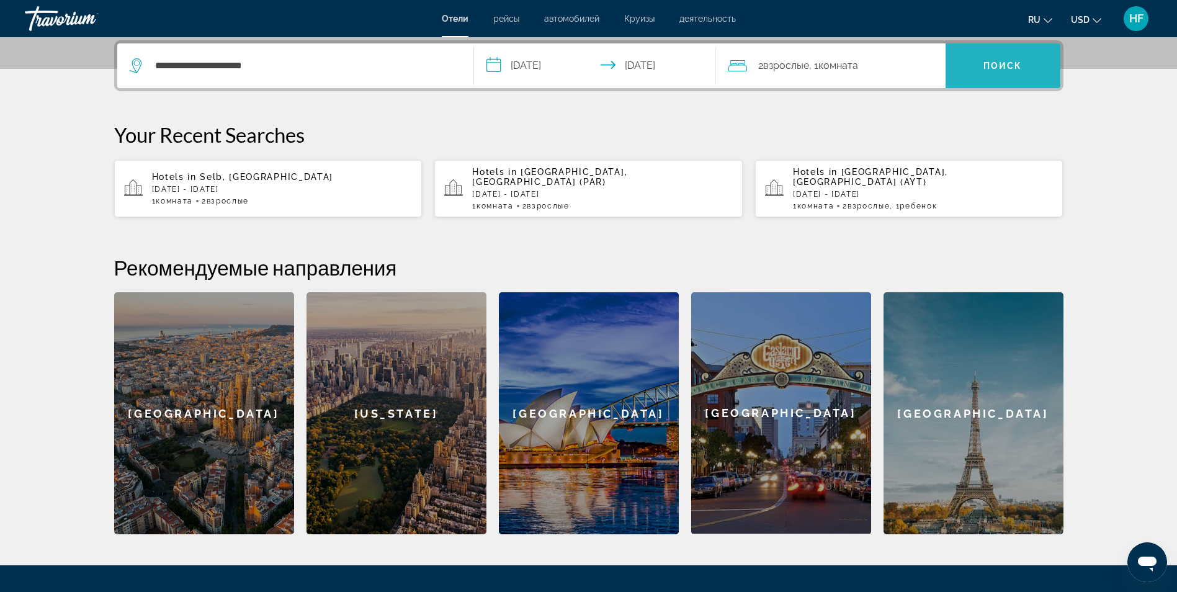
click at [988, 66] on span "Поиск" at bounding box center [1002, 66] width 39 height 10
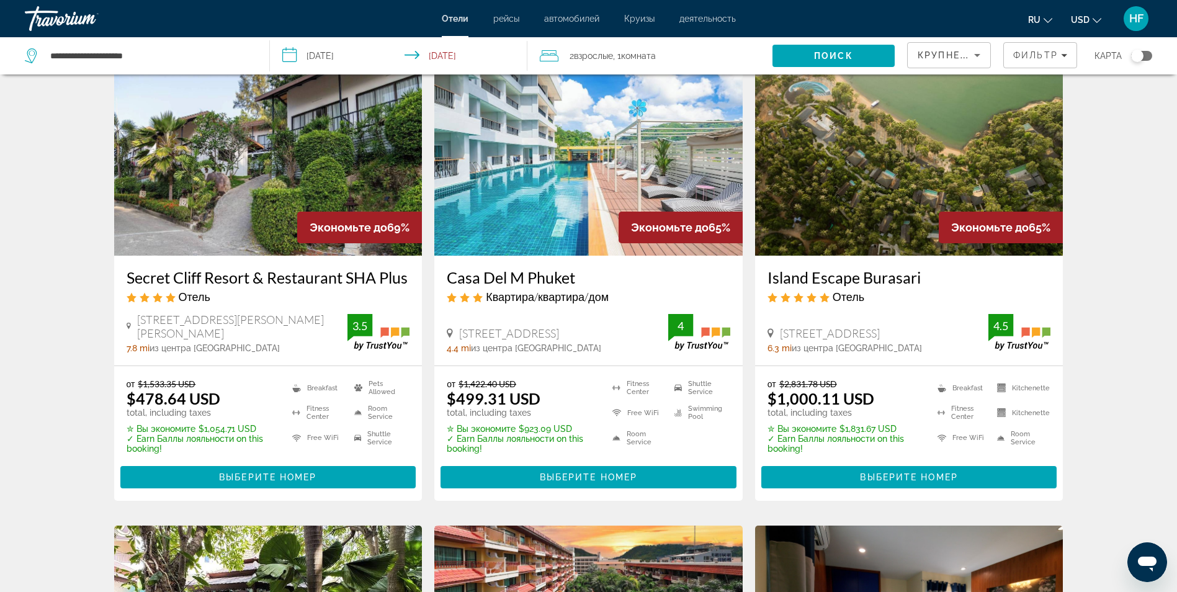
scroll to position [558, 0]
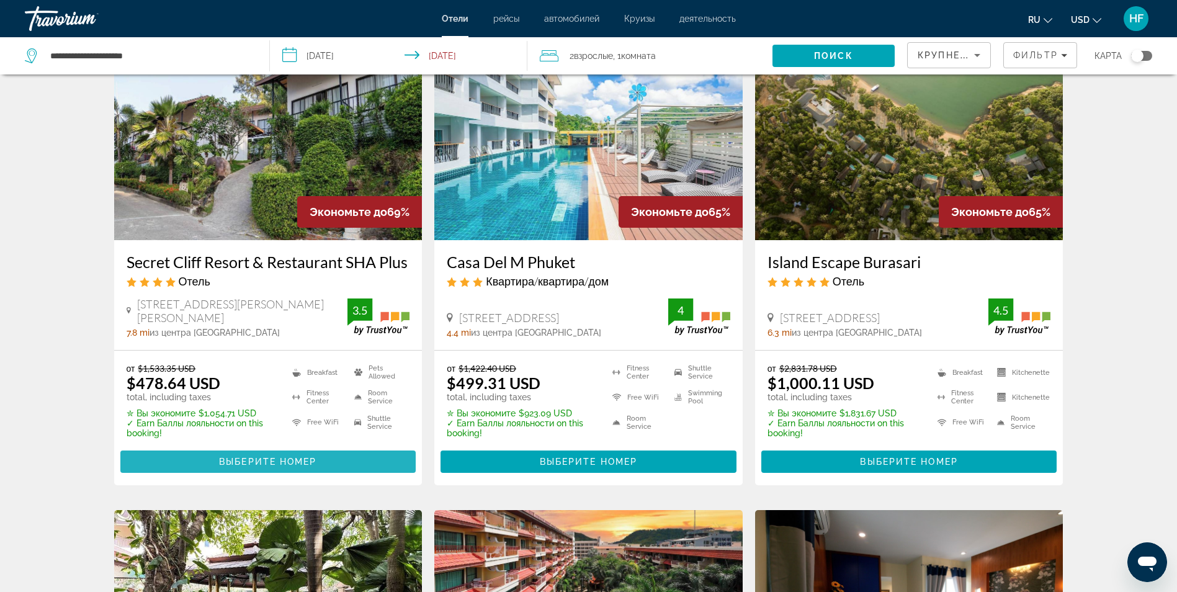
click at [271, 457] on span "Выберите номер" at bounding box center [267, 462] width 97 height 10
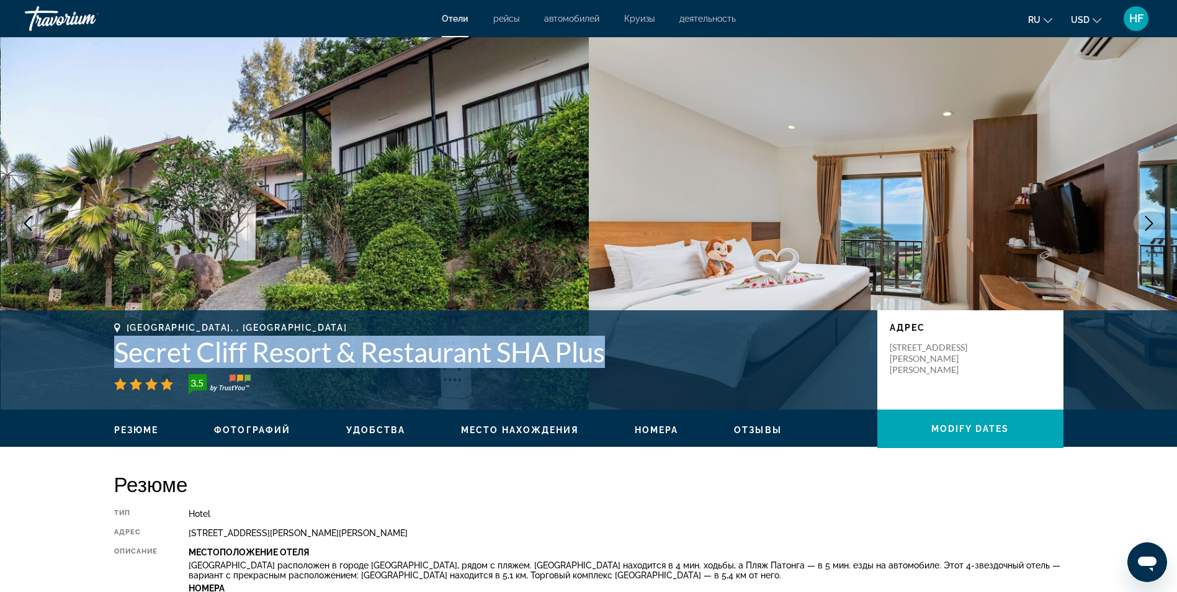
drag, startPoint x: 115, startPoint y: 350, endPoint x: 610, endPoint y: 366, distance: 494.6
click at [610, 366] on h1 "Secret Cliff Resort & Restaurant SHA Plus" at bounding box center [489, 352] width 751 height 32
drag, startPoint x: 610, startPoint y: 366, endPoint x: 597, endPoint y: 353, distance: 18.0
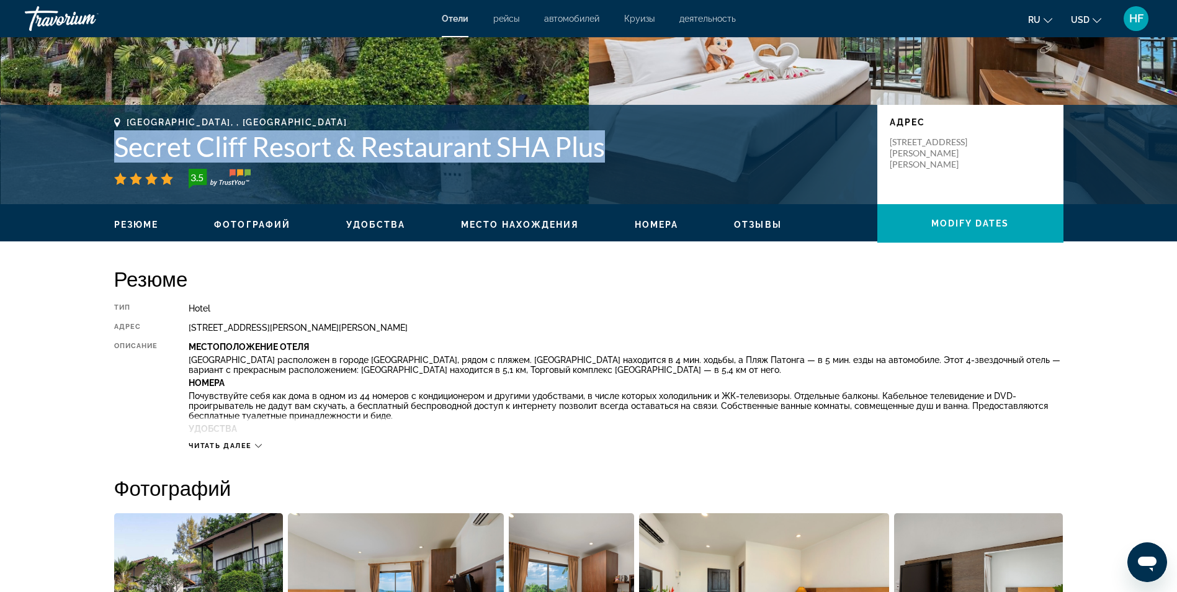
scroll to position [248, 0]
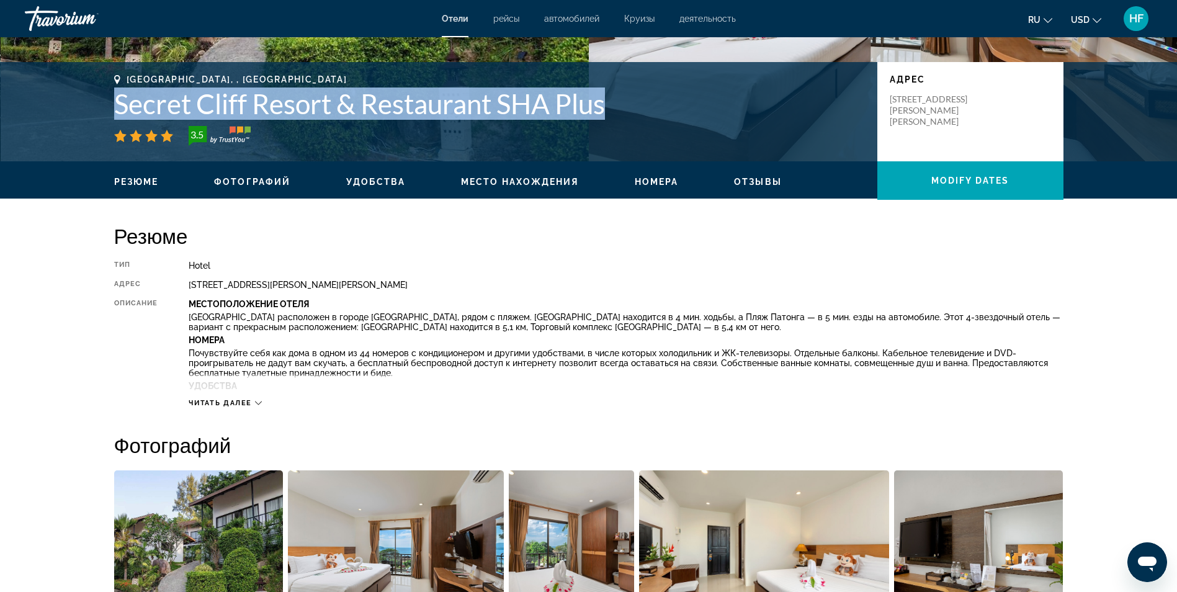
copy h1 "Secret Cliff Resort & Restaurant SHA Plus"
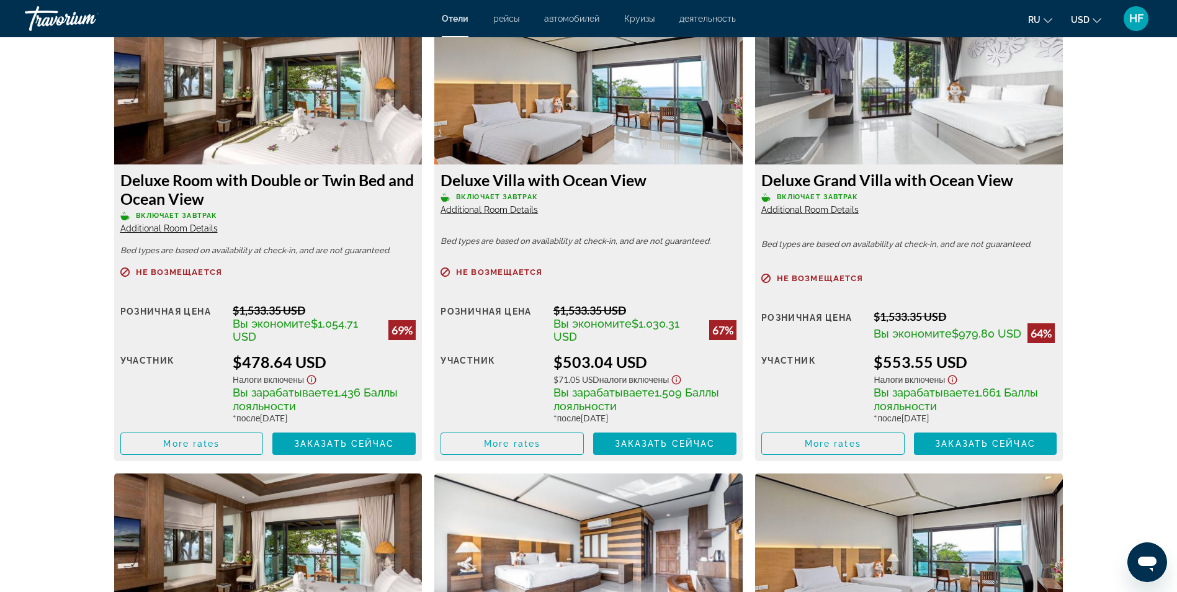
scroll to position [1737, 0]
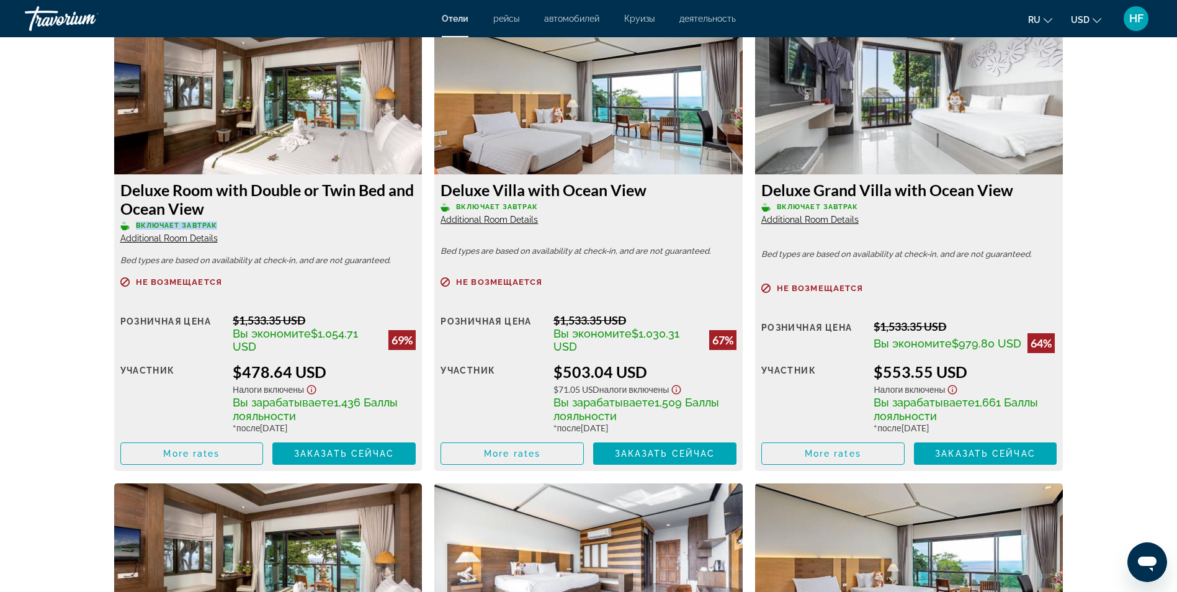
drag, startPoint x: 135, startPoint y: 224, endPoint x: 215, endPoint y: 230, distance: 80.2
click at [215, 230] on p "Включает завтрак" at bounding box center [268, 225] width 296 height 9
drag, startPoint x: 220, startPoint y: 230, endPoint x: 295, endPoint y: 236, distance: 75.9
click at [295, 236] on div "Deluxe Room with Double or Twin Bed and Ocean View Включает завтрак Additional …" at bounding box center [268, 212] width 296 height 63
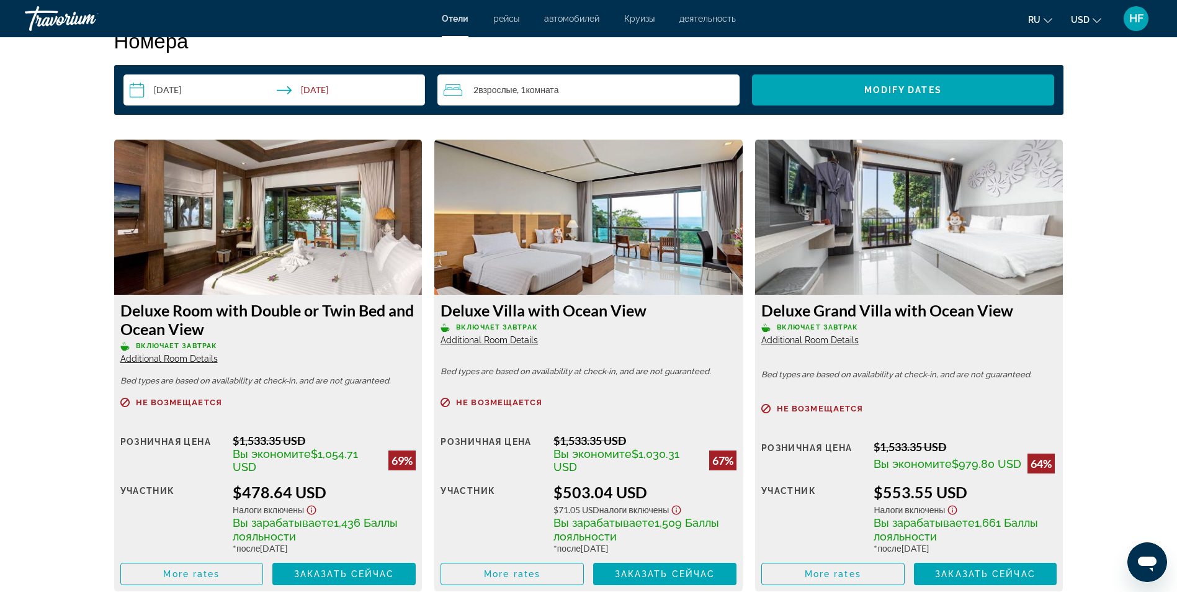
scroll to position [1613, 0]
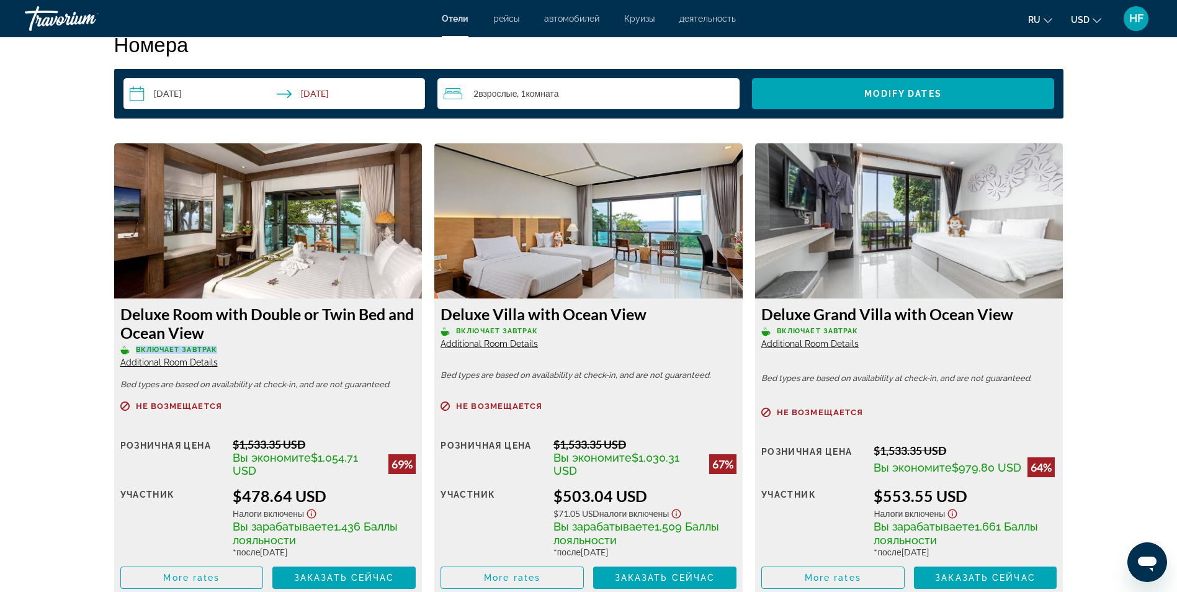
drag, startPoint x: 136, startPoint y: 348, endPoint x: 226, endPoint y: 350, distance: 90.0
click at [226, 350] on p "Включает завтрак" at bounding box center [268, 349] width 296 height 9
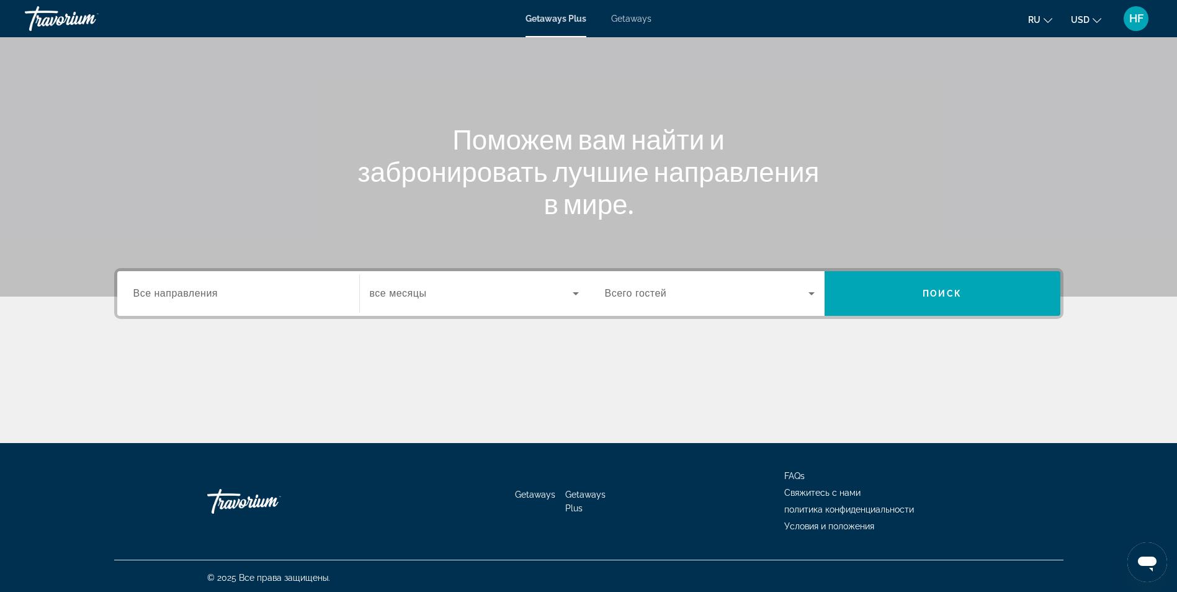
scroll to position [79, 0]
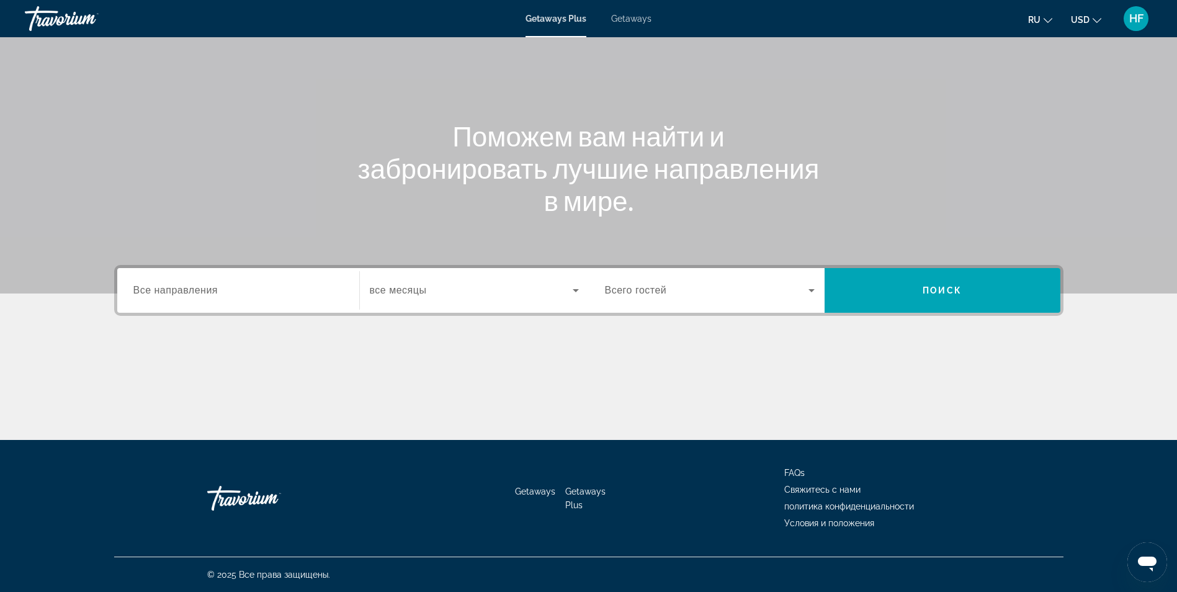
click at [199, 290] on span "Все направления" at bounding box center [175, 290] width 85 height 11
click at [199, 290] on input "Destination Все направления" at bounding box center [238, 290] width 210 height 15
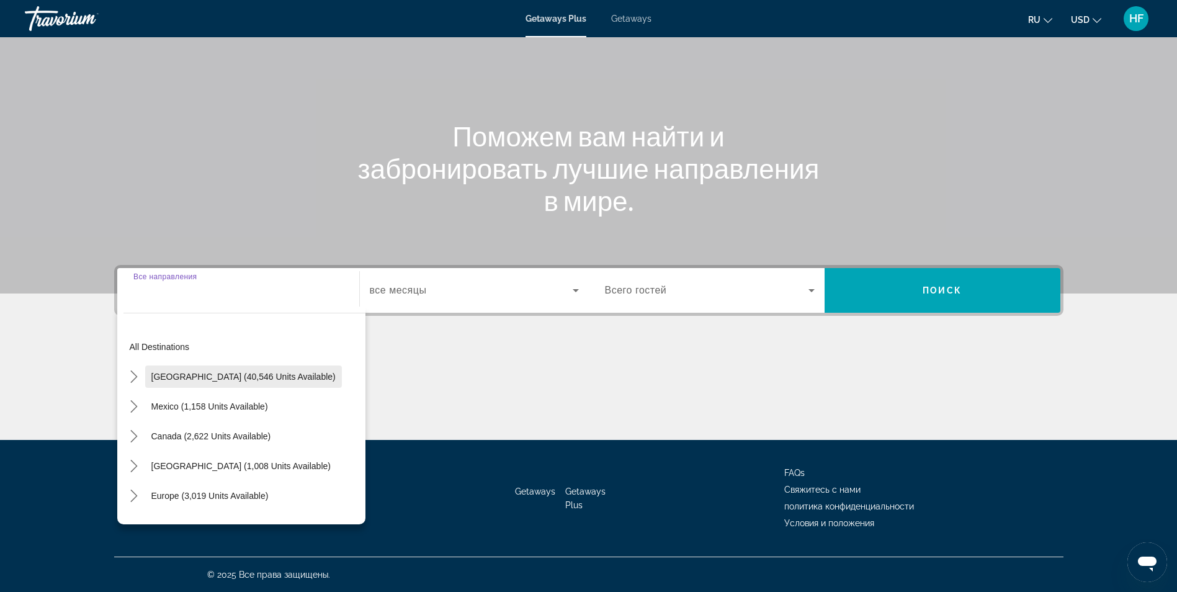
click at [156, 377] on span "[GEOGRAPHIC_DATA] (40,546 units available)" at bounding box center [243, 377] width 184 height 10
type input "**********"
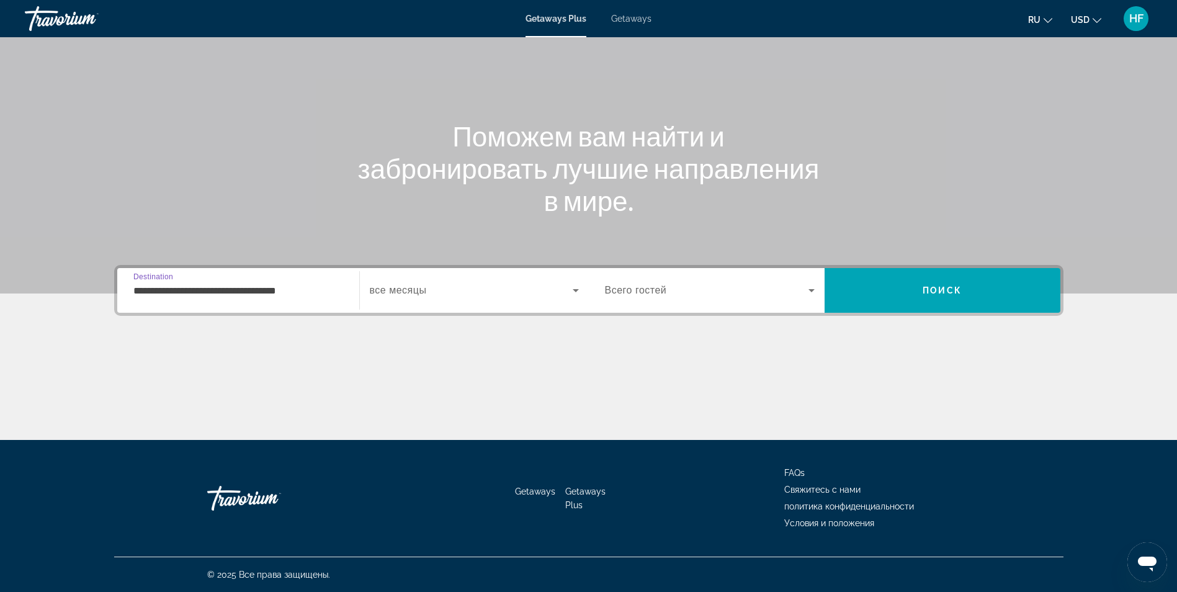
click at [427, 294] on span "Search widget" at bounding box center [471, 290] width 203 height 15
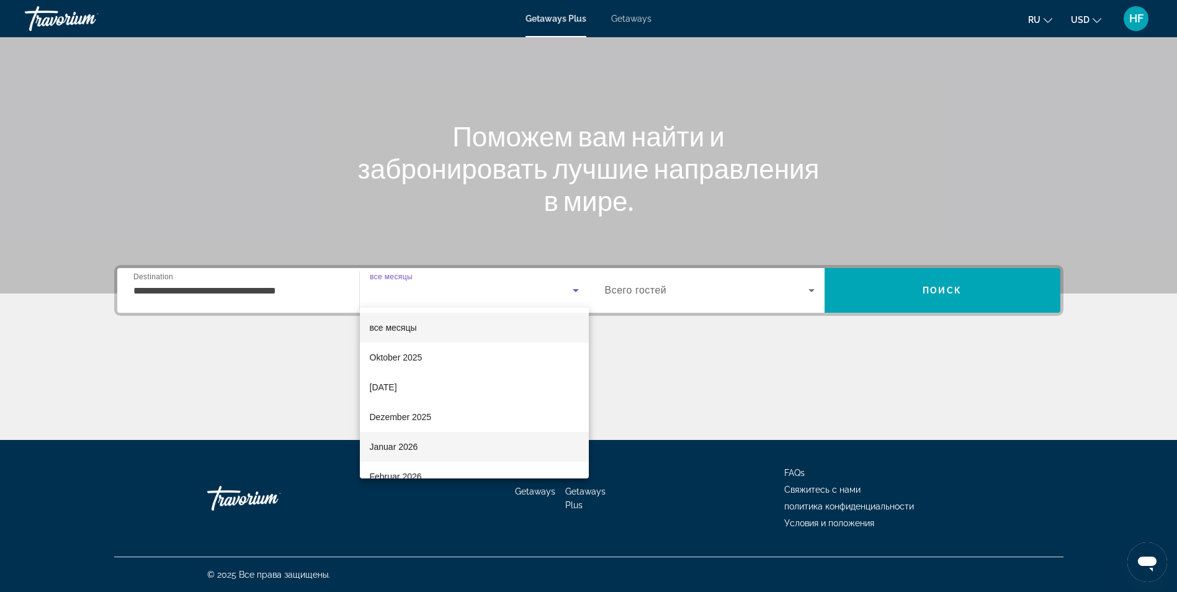
click at [427, 445] on mat-option "Januar 2026" at bounding box center [474, 447] width 229 height 30
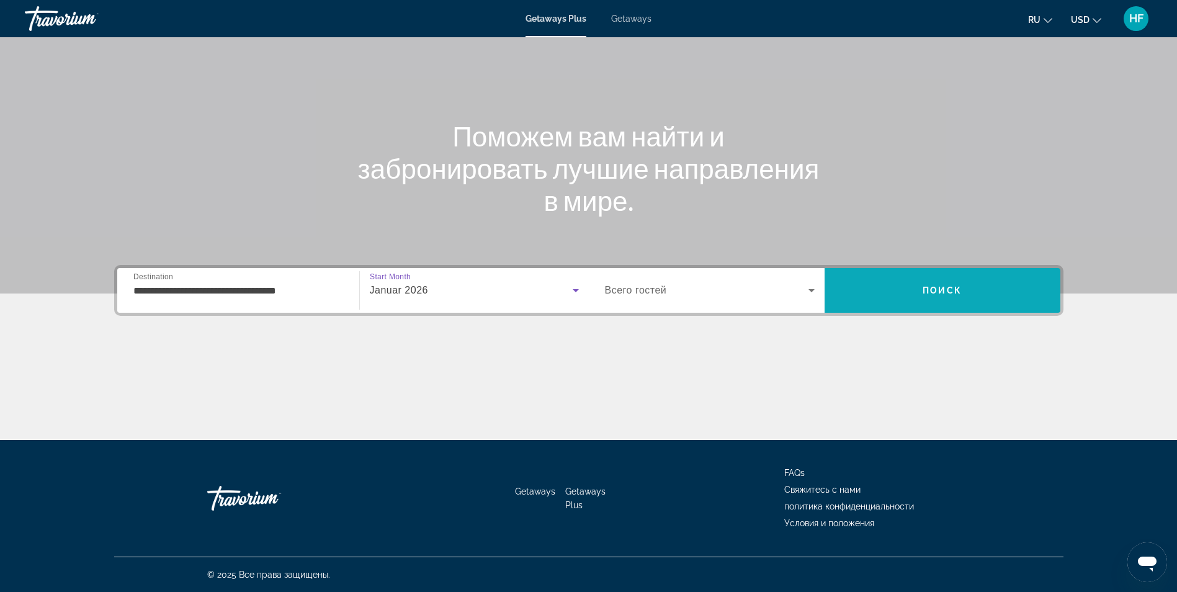
click at [935, 282] on span "Search" at bounding box center [942, 290] width 236 height 30
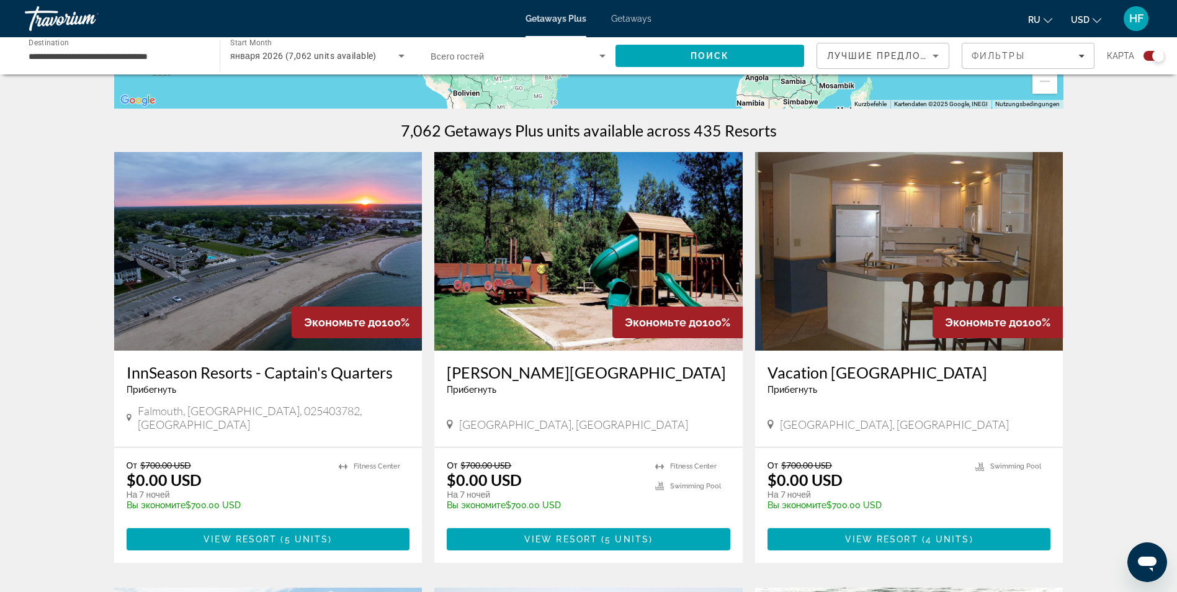
scroll to position [372, 0]
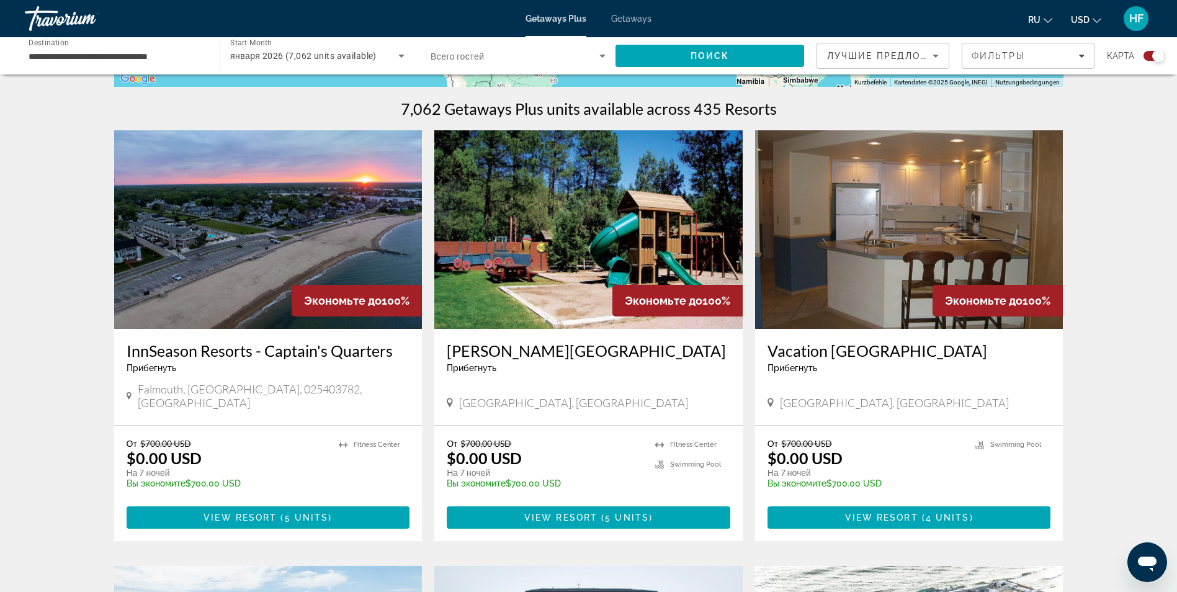
click at [873, 284] on img "Main content" at bounding box center [909, 229] width 308 height 198
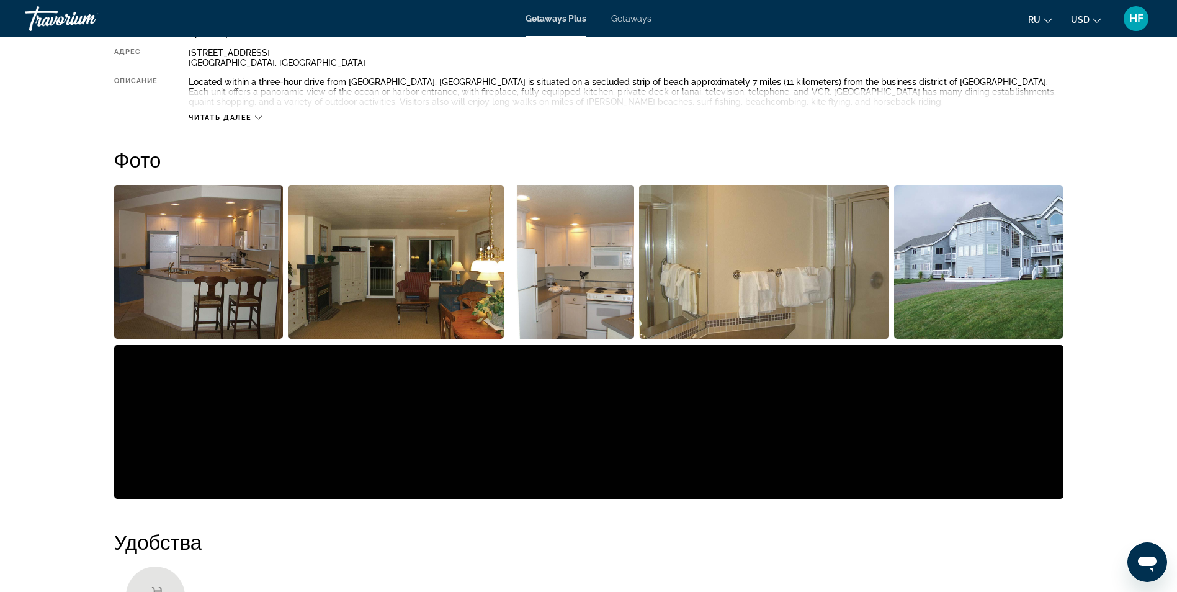
scroll to position [496, 0]
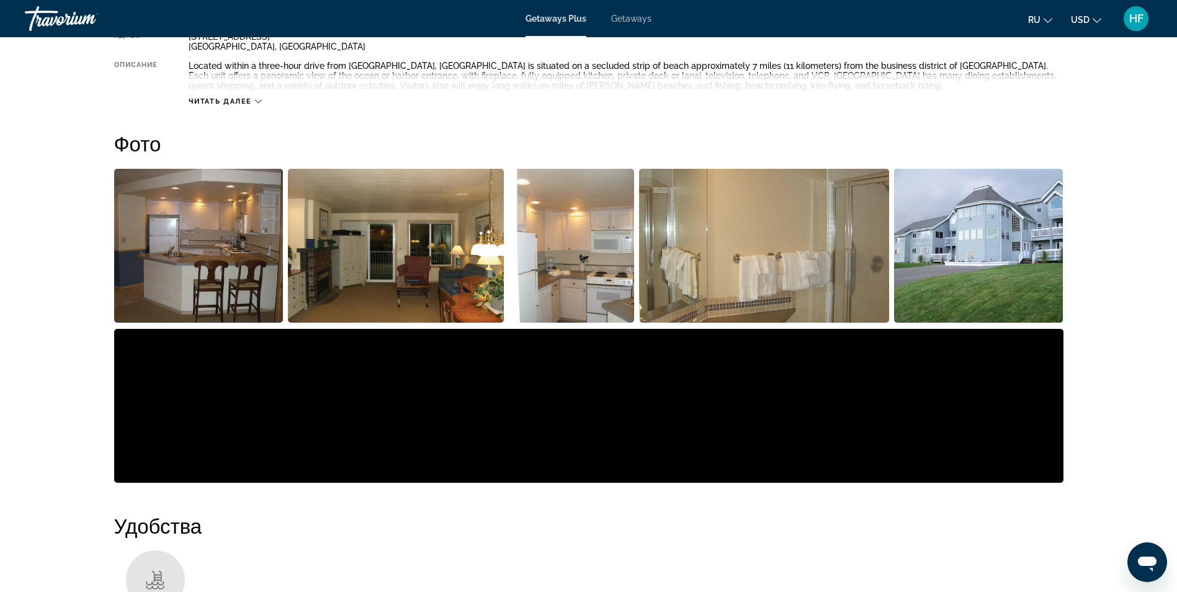
click at [992, 256] on img "Open full-screen image slider" at bounding box center [978, 246] width 169 height 154
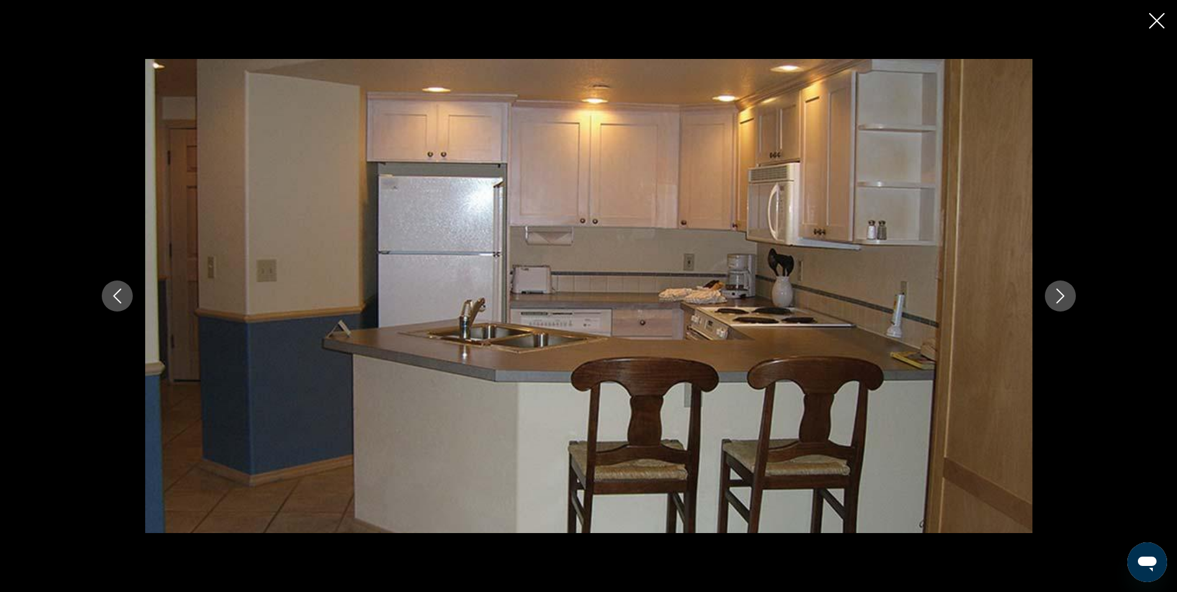
click at [1061, 294] on icon "Next image" at bounding box center [1060, 295] width 8 height 15
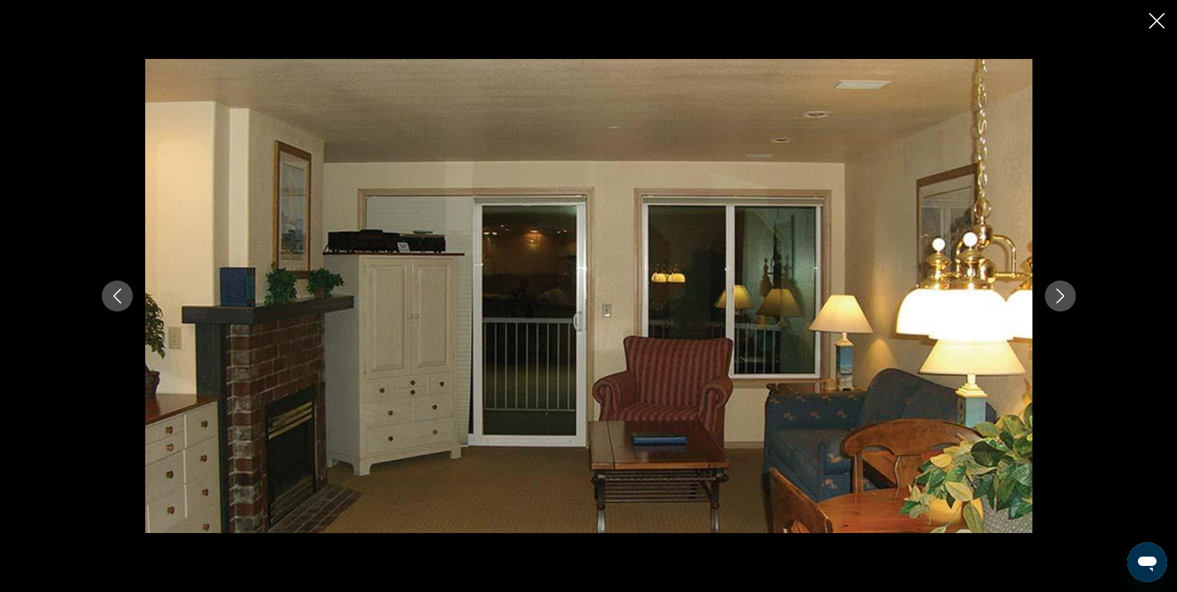
click at [1061, 294] on icon "Next image" at bounding box center [1060, 295] width 8 height 15
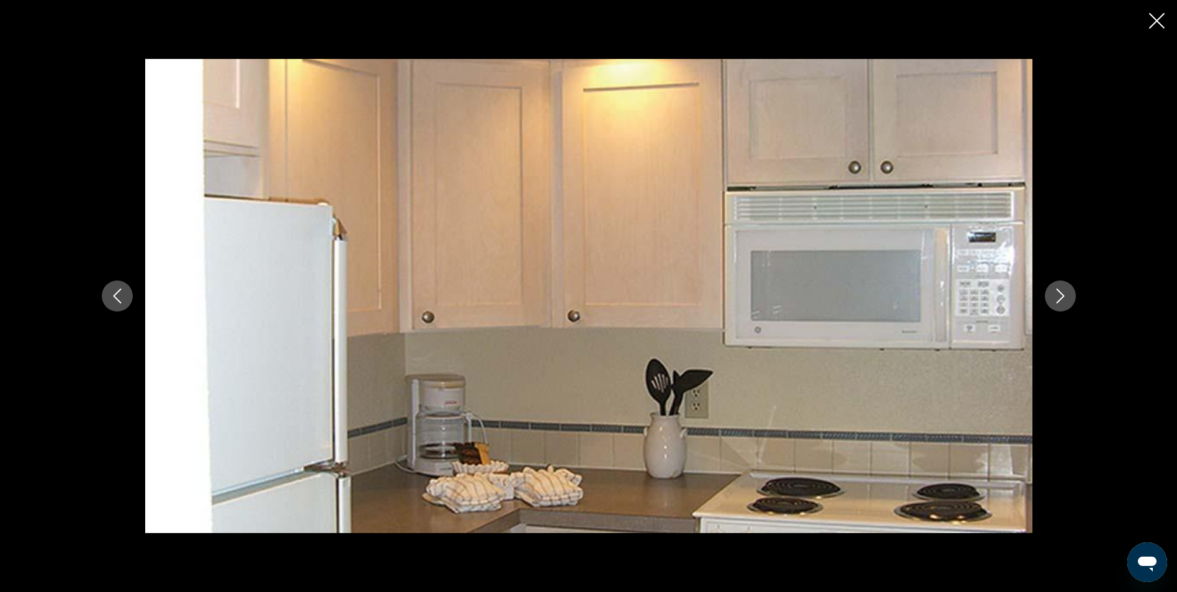
click at [1061, 294] on icon "Next image" at bounding box center [1060, 295] width 8 height 15
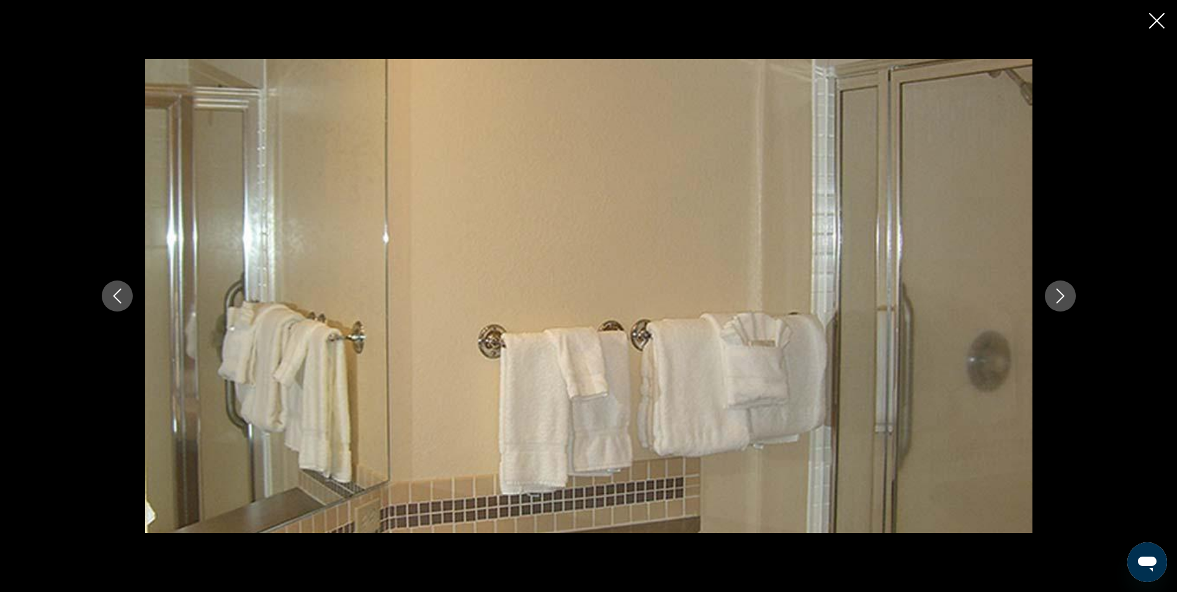
click at [1061, 294] on icon "Next image" at bounding box center [1060, 295] width 8 height 15
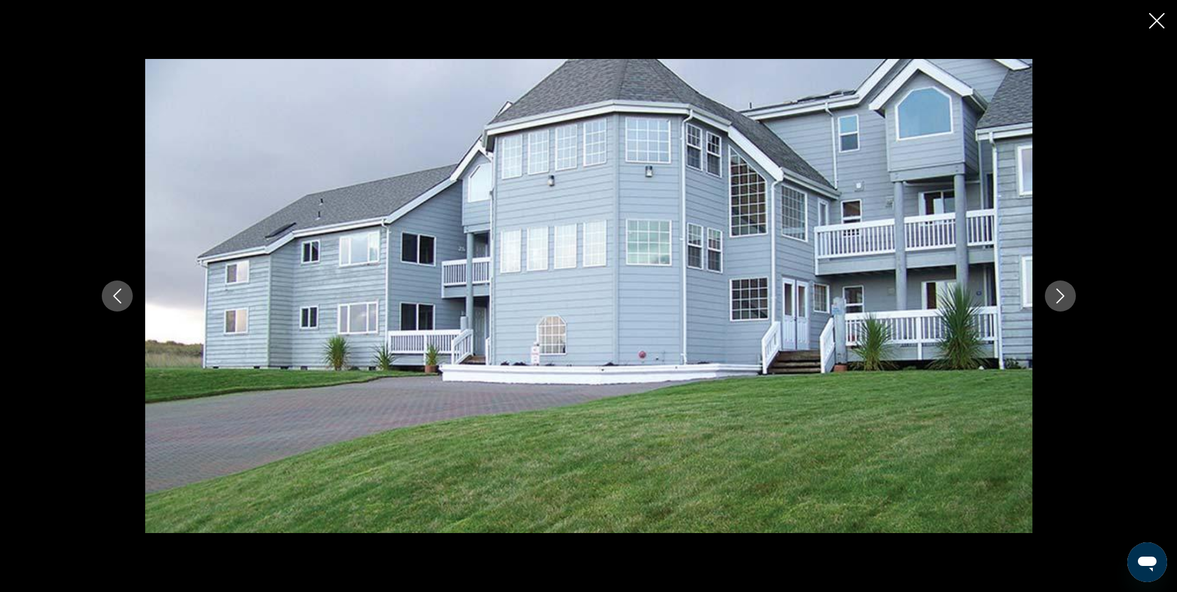
click at [1056, 297] on icon "Next image" at bounding box center [1060, 295] width 15 height 15
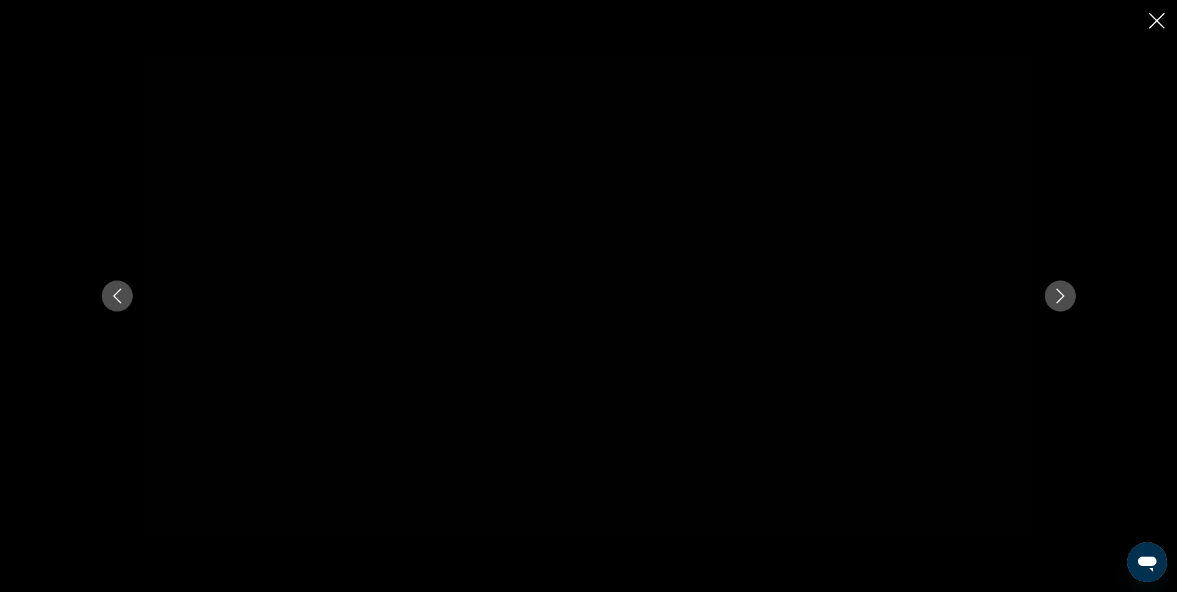
click at [1160, 16] on icon "Close slideshow" at bounding box center [1157, 21] width 16 height 16
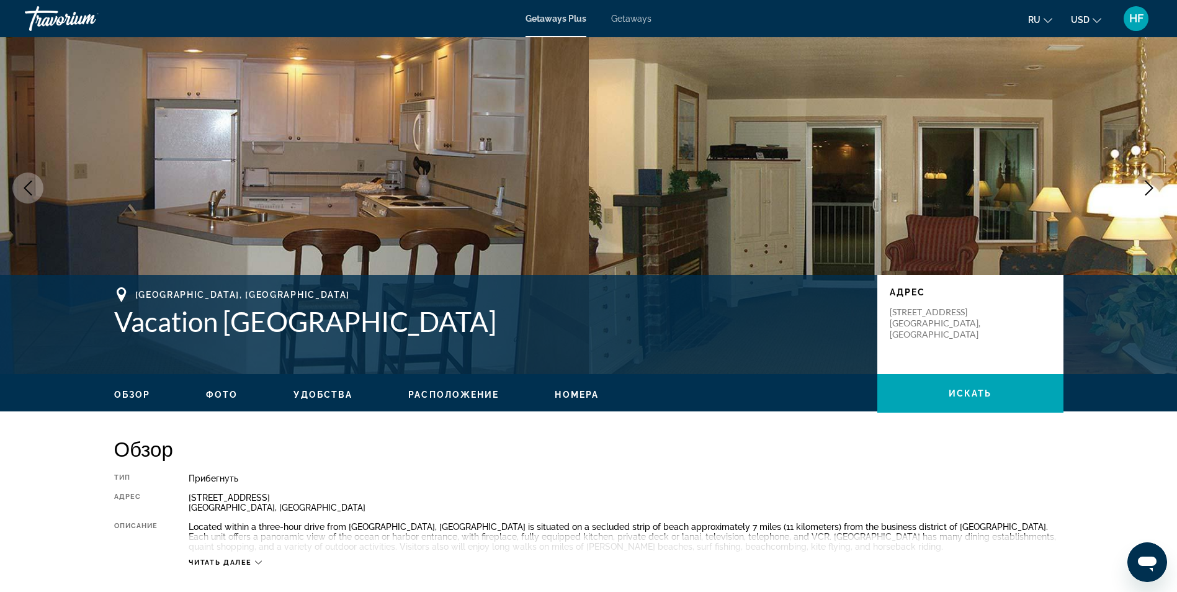
scroll to position [0, 0]
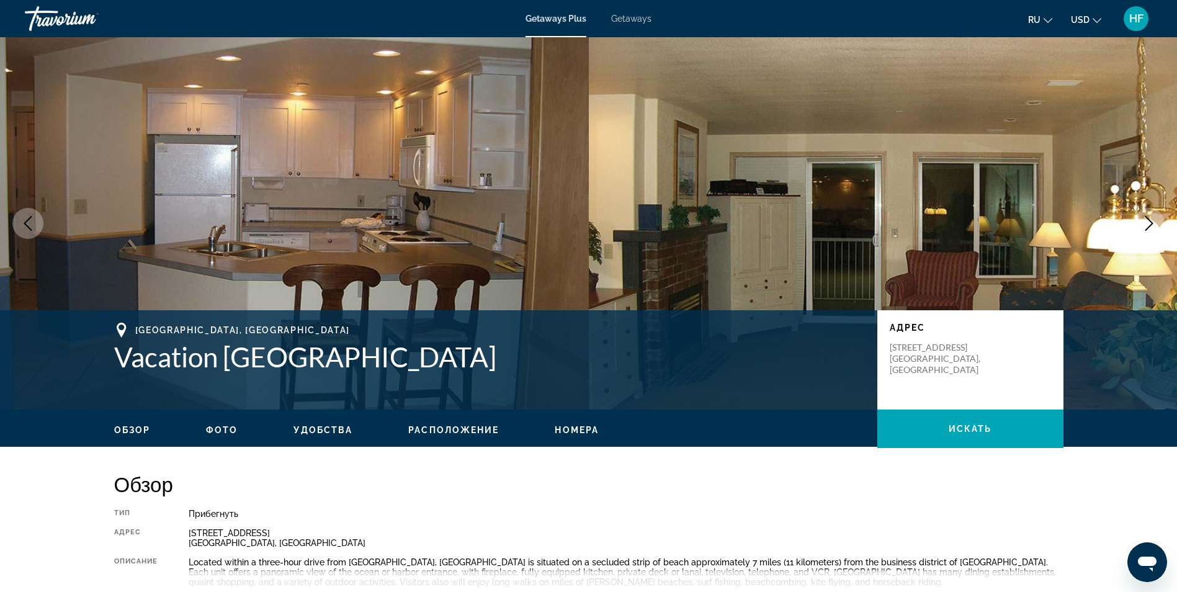
click at [465, 427] on span "Расположение" at bounding box center [453, 430] width 91 height 10
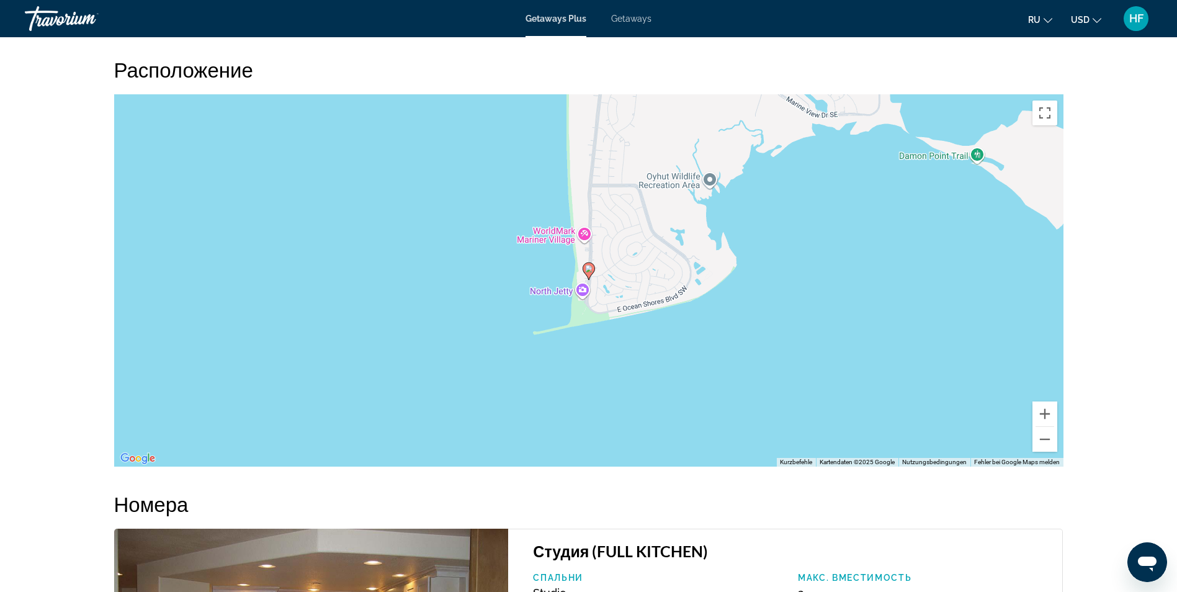
scroll to position [1427, 0]
